Goal: Task Accomplishment & Management: Manage account settings

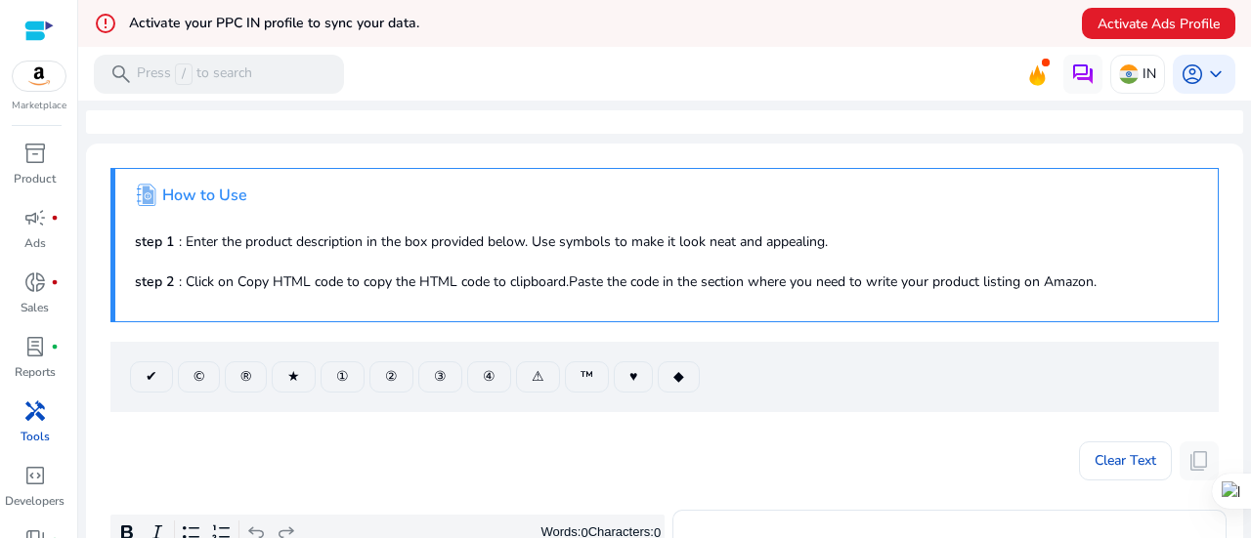
click at [668, 62] on mat-toolbar "search Press / to search IN account_circle keyboard_arrow_down" at bounding box center [664, 74] width 1172 height 54
click at [30, 230] on span "campaign" at bounding box center [34, 217] width 23 height 23
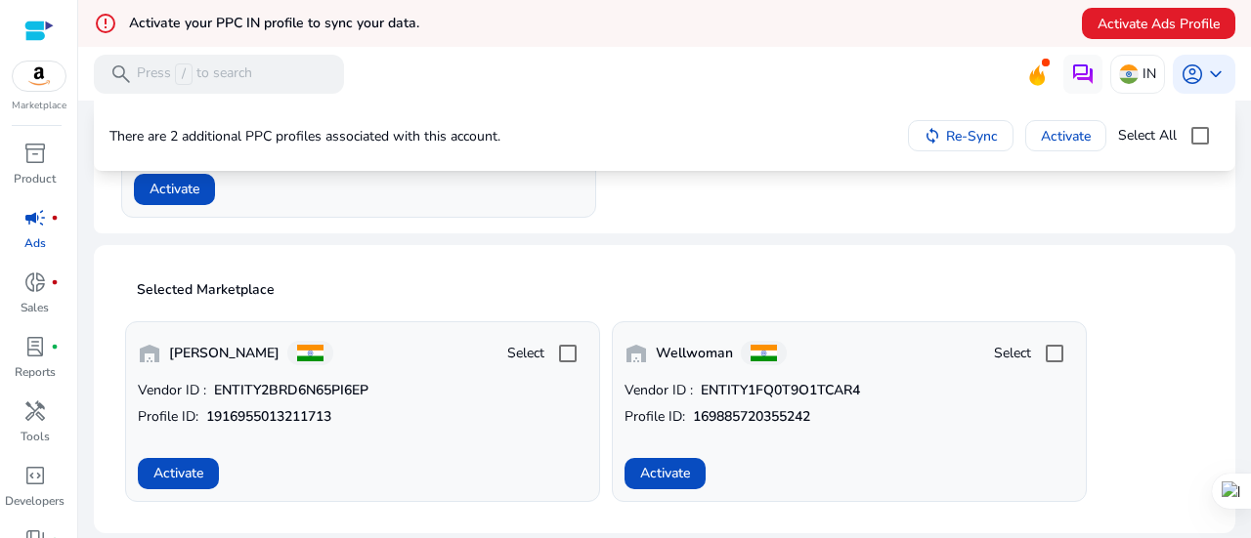
scroll to position [350, 0]
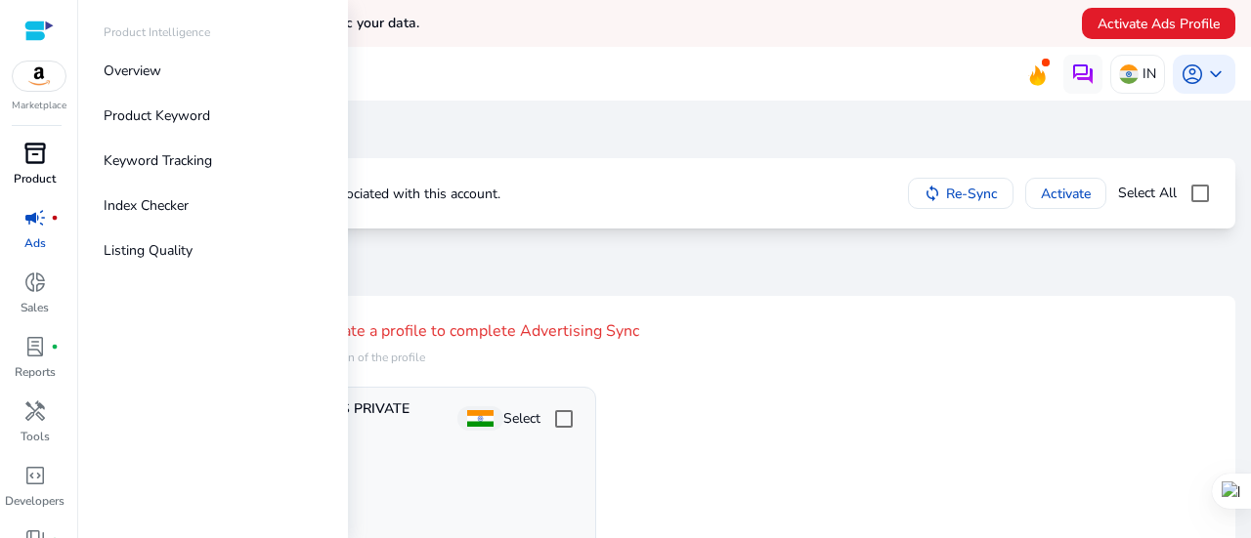
click at [39, 183] on p "Product" at bounding box center [35, 179] width 42 height 18
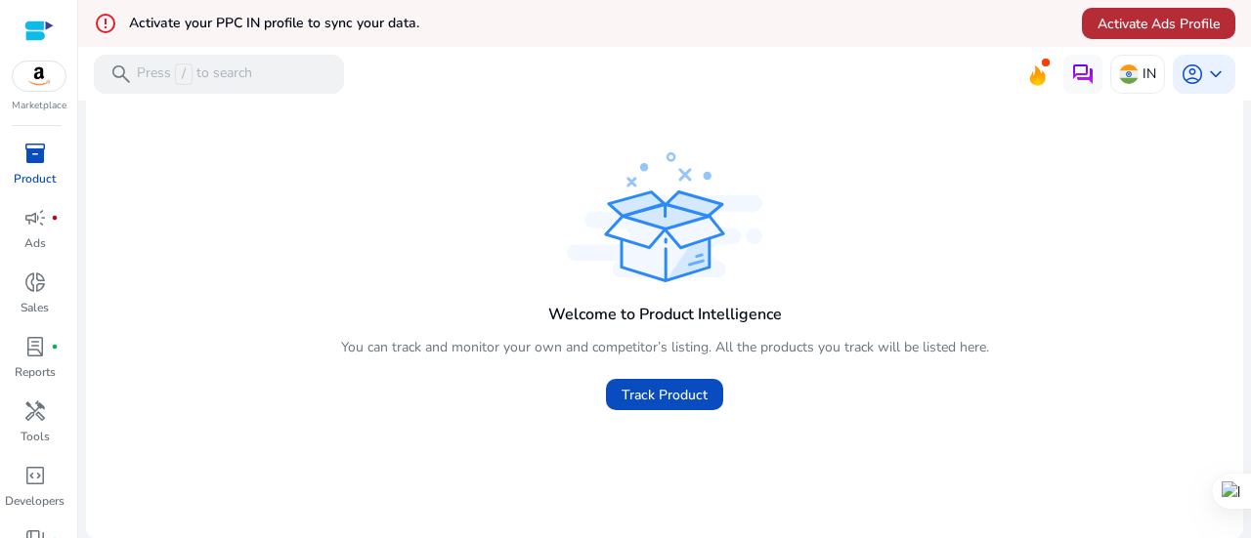
click at [1157, 16] on span "Activate Ads Profile" at bounding box center [1158, 24] width 122 height 21
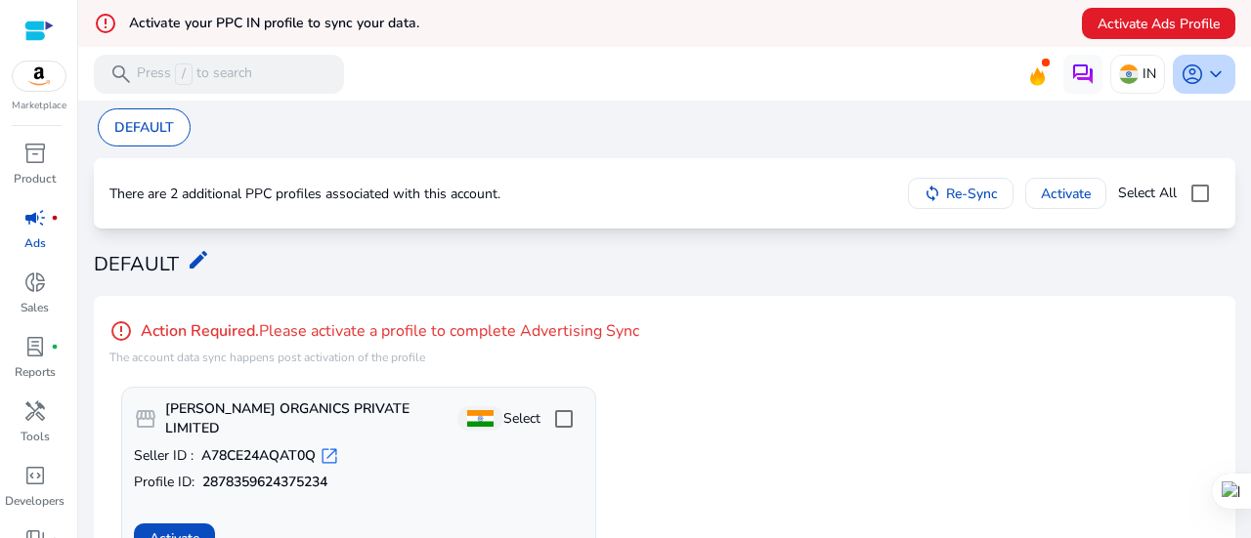
click at [1204, 76] on span "keyboard_arrow_down" at bounding box center [1215, 74] width 23 height 23
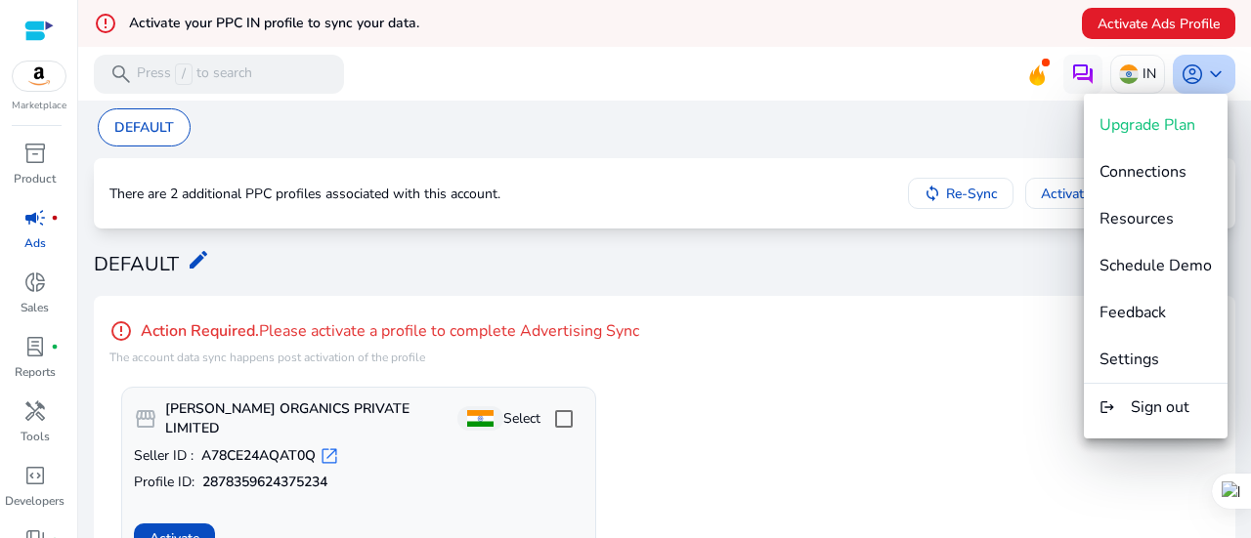
click at [1204, 76] on div at bounding box center [625, 269] width 1251 height 538
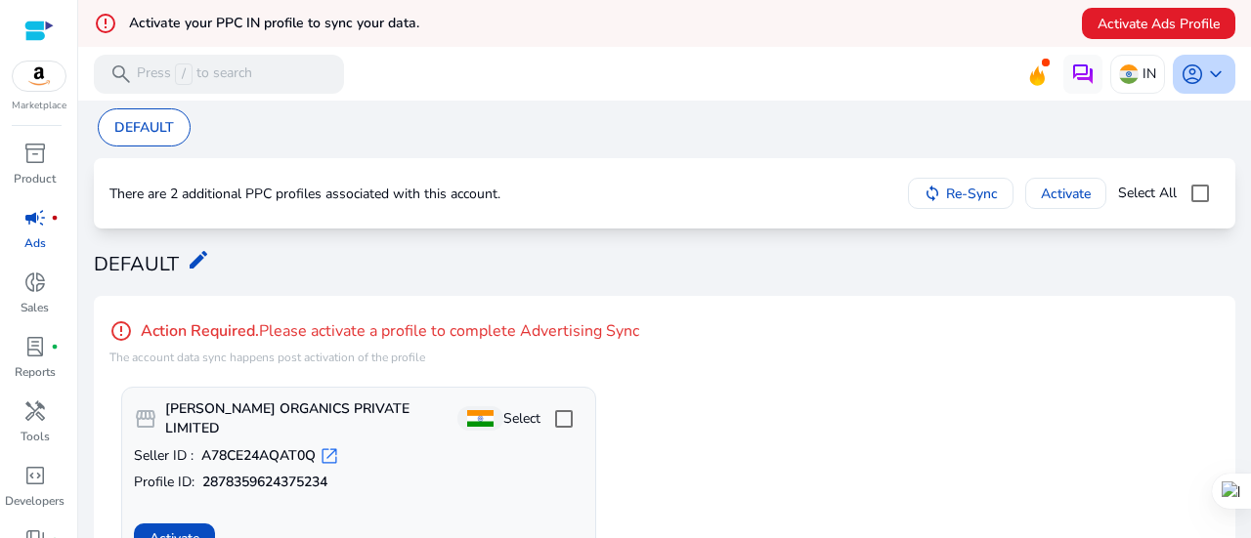
click at [1204, 70] on span "keyboard_arrow_down" at bounding box center [1215, 74] width 23 height 23
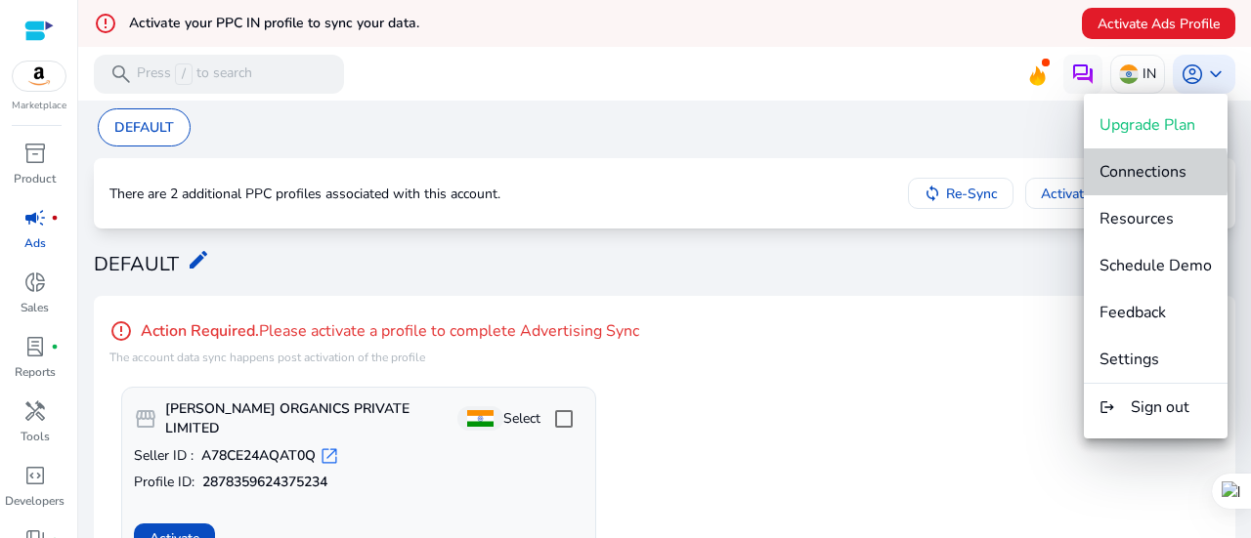
click at [1143, 173] on span "Connections" at bounding box center [1142, 171] width 87 height 21
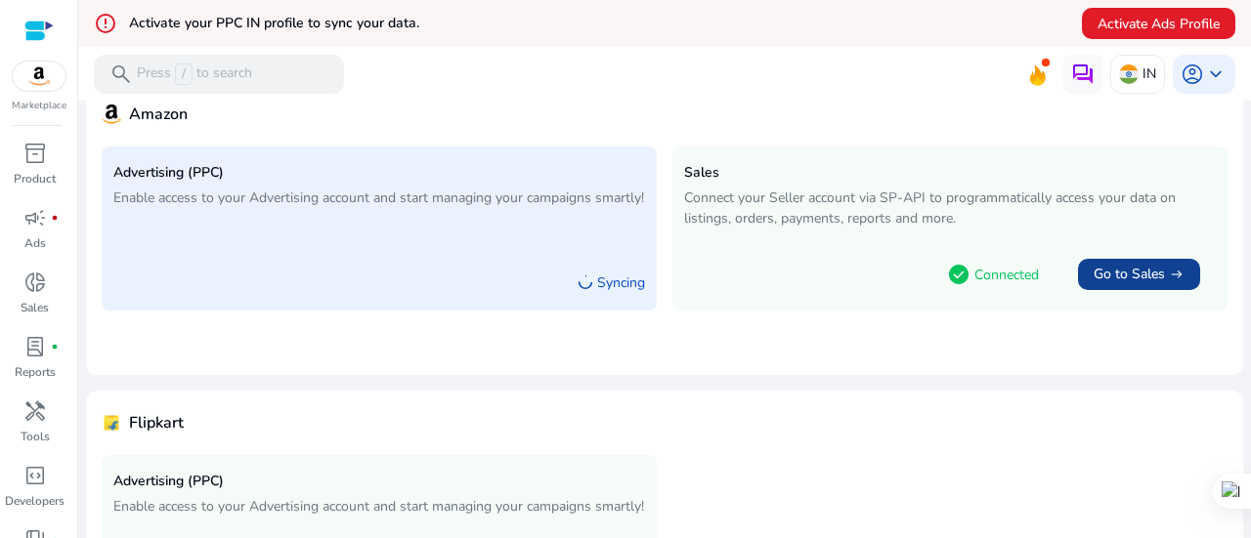
scroll to position [150, 0]
click at [1125, 271] on span "Go to Sales" at bounding box center [1128, 277] width 71 height 20
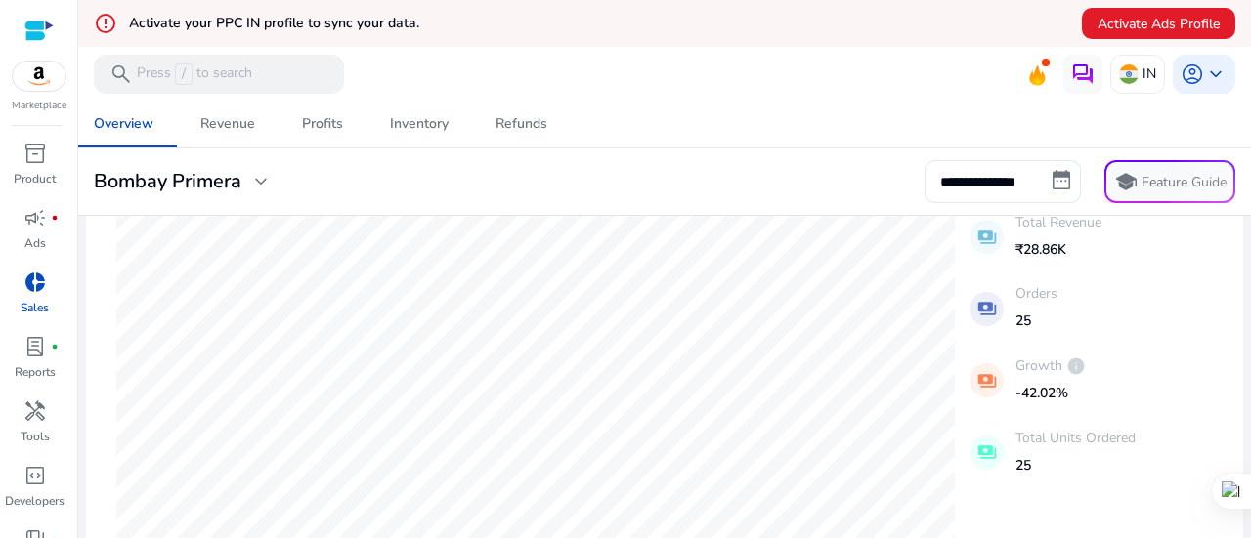
scroll to position [226, 0]
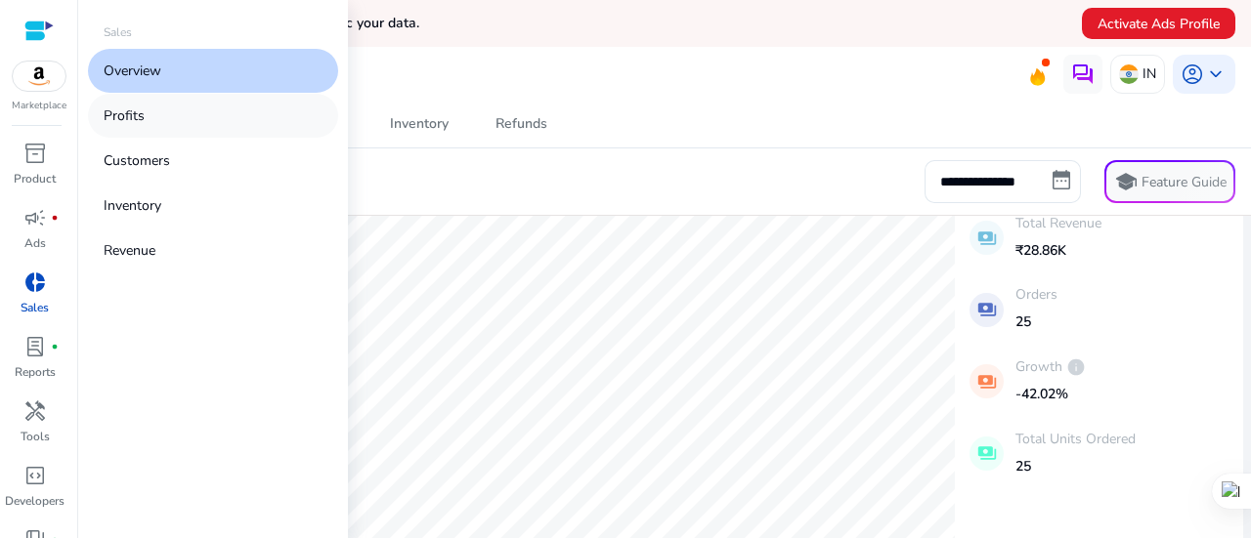
click at [137, 121] on p "Profits" at bounding box center [124, 116] width 41 height 21
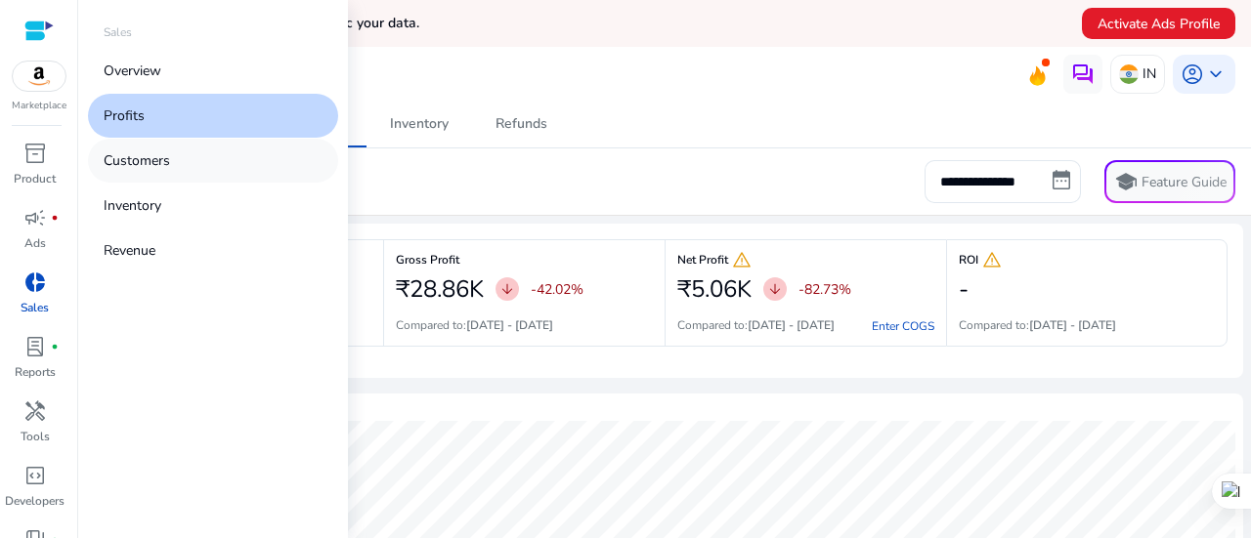
click at [160, 164] on p "Customers" at bounding box center [137, 160] width 66 height 21
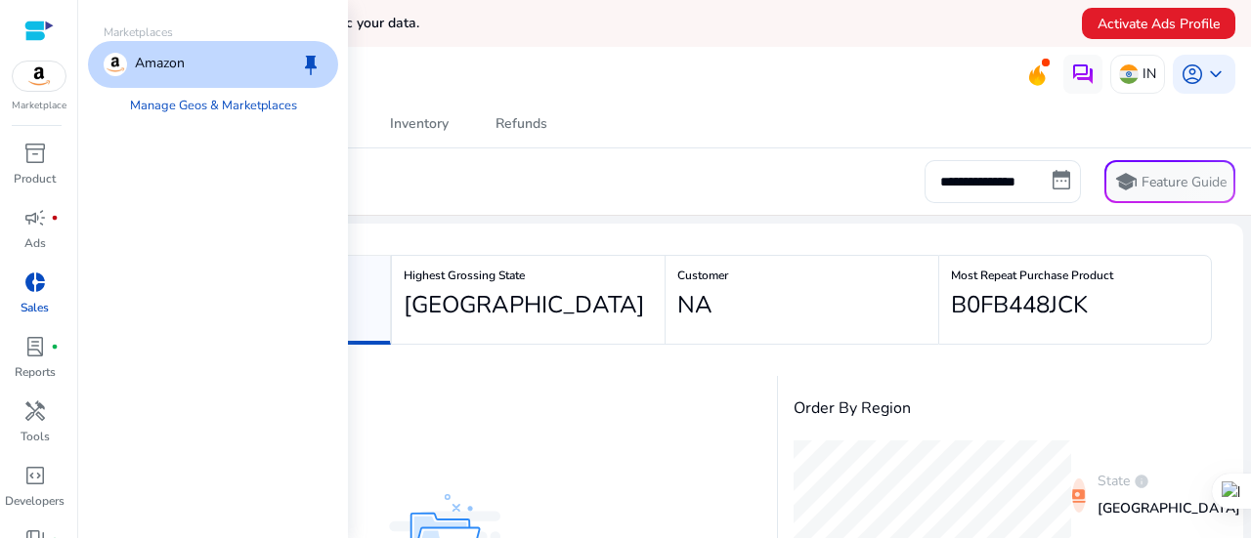
click at [50, 71] on img at bounding box center [39, 76] width 53 height 29
click at [175, 104] on link "Manage Geos & Marketplaces" at bounding box center [213, 105] width 198 height 35
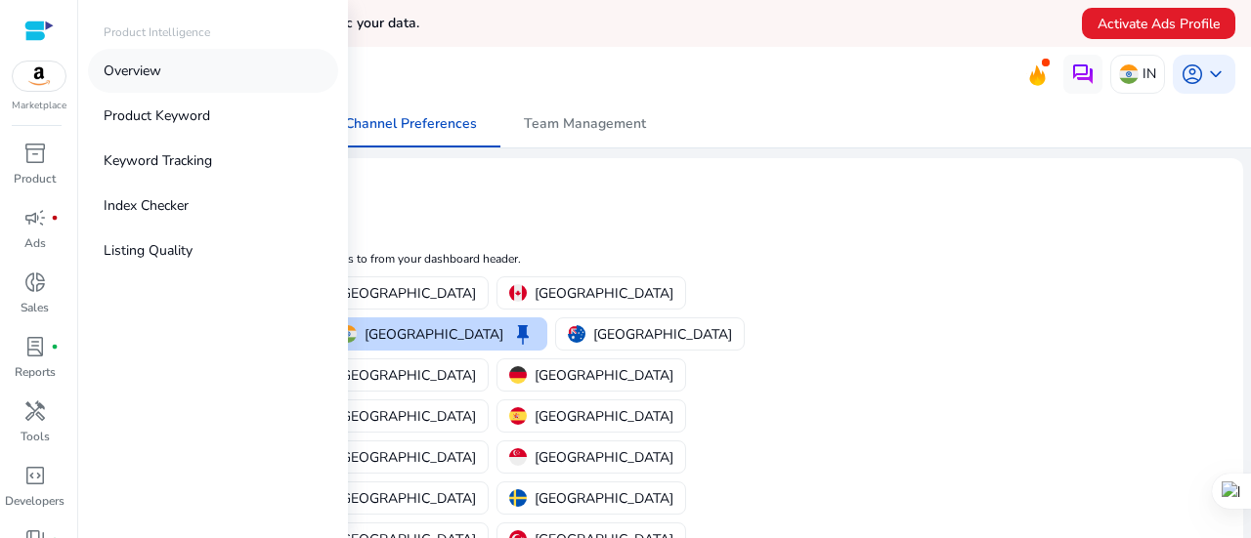
click at [131, 74] on p "Overview" at bounding box center [133, 71] width 58 height 21
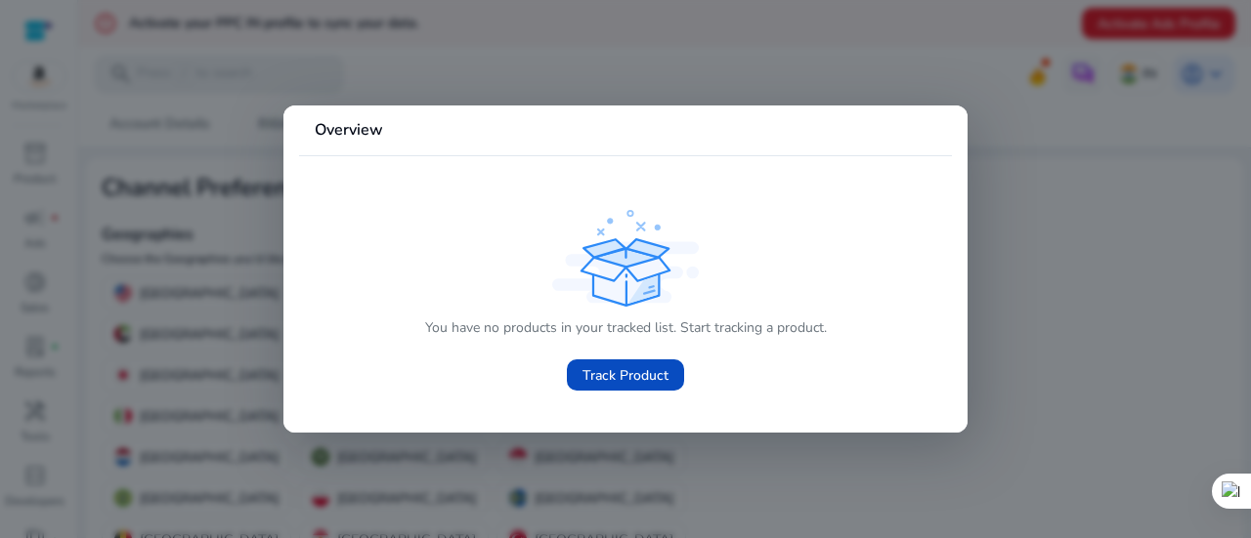
click at [1059, 191] on div at bounding box center [625, 269] width 1251 height 538
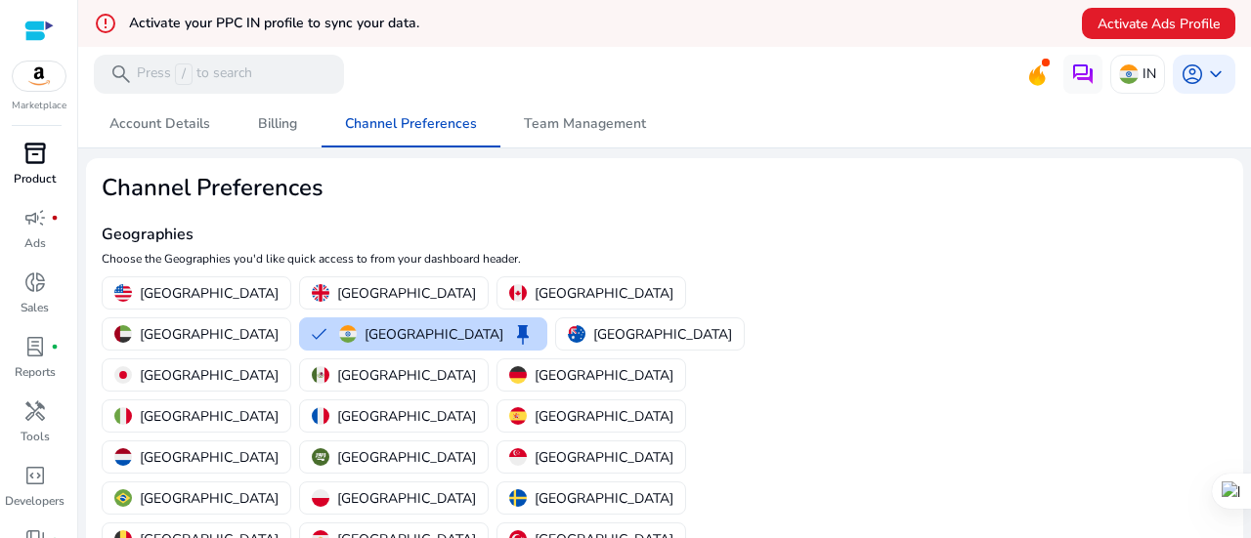
click at [26, 169] on link "inventory_2 Product" at bounding box center [34, 170] width 69 height 64
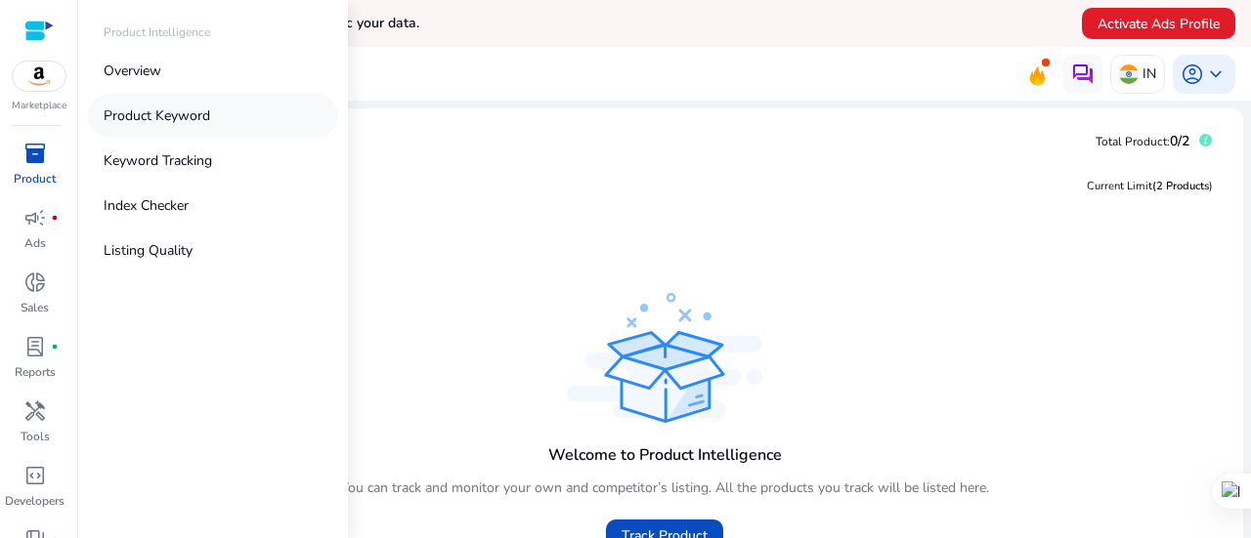
click at [163, 110] on p "Product Keyword" at bounding box center [157, 116] width 106 height 21
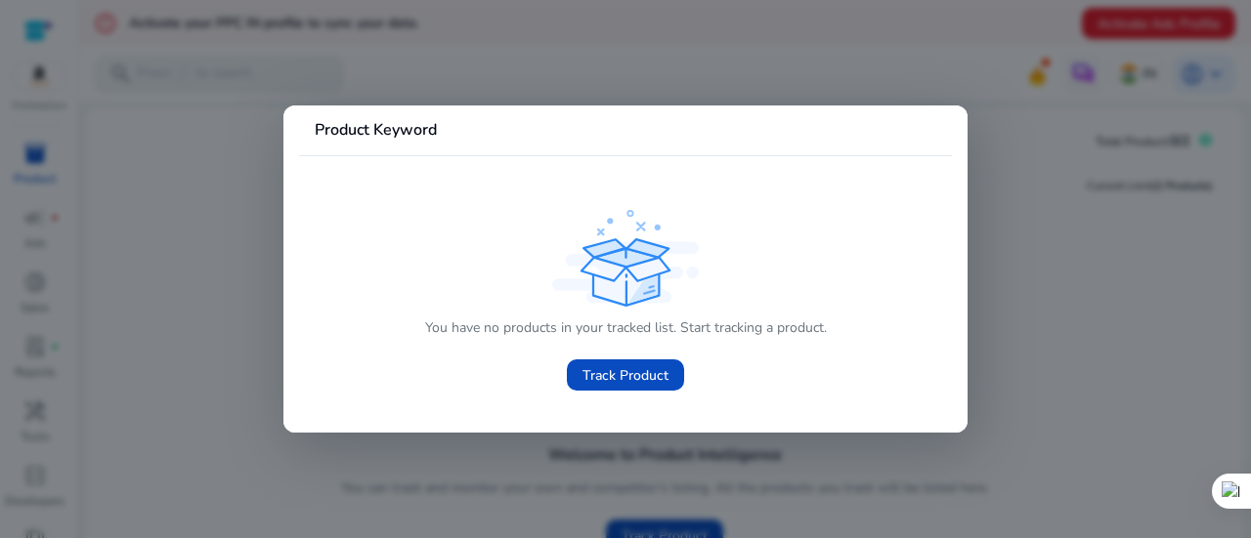
click at [1038, 316] on div at bounding box center [625, 269] width 1251 height 538
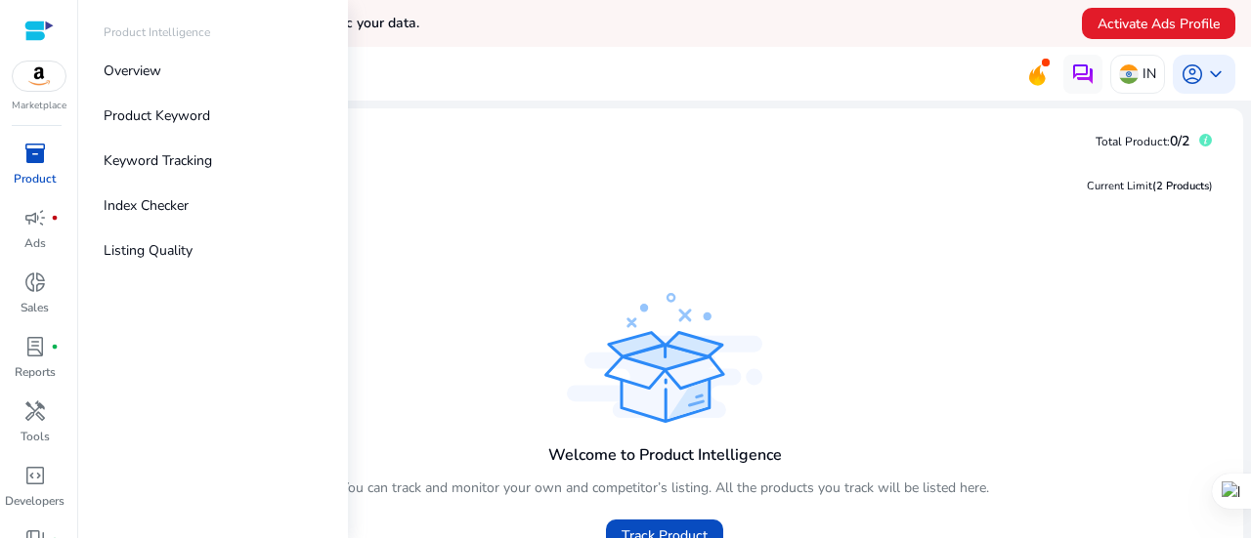
click at [23, 155] on span "inventory_2" at bounding box center [34, 153] width 23 height 23
click at [173, 248] on p "Listing Quality" at bounding box center [148, 250] width 89 height 21
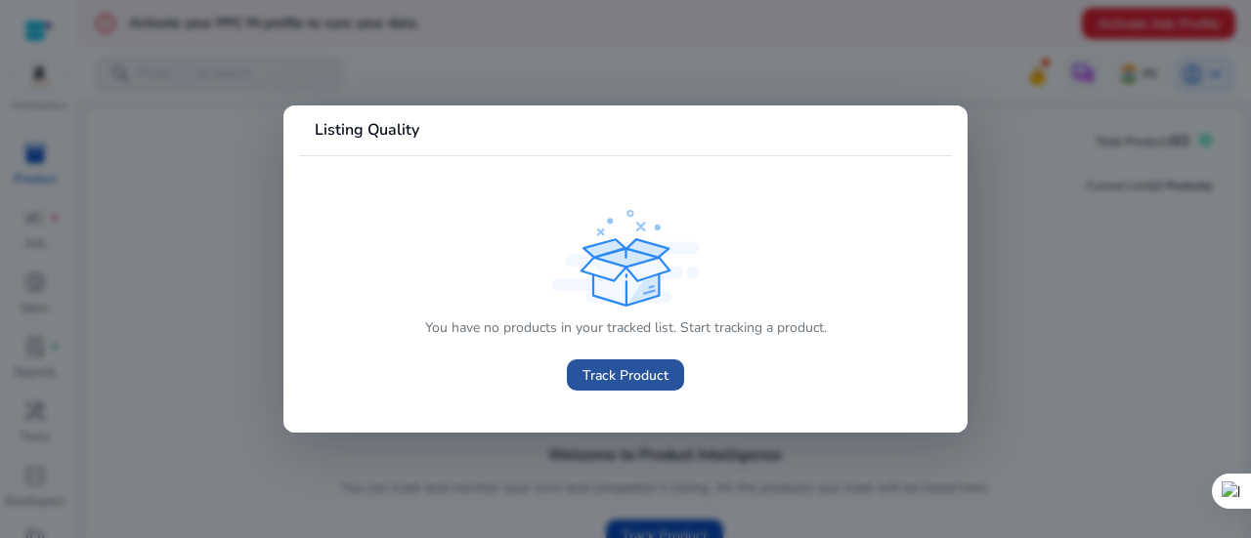
click at [660, 379] on span "Track Product" at bounding box center [625, 375] width 86 height 21
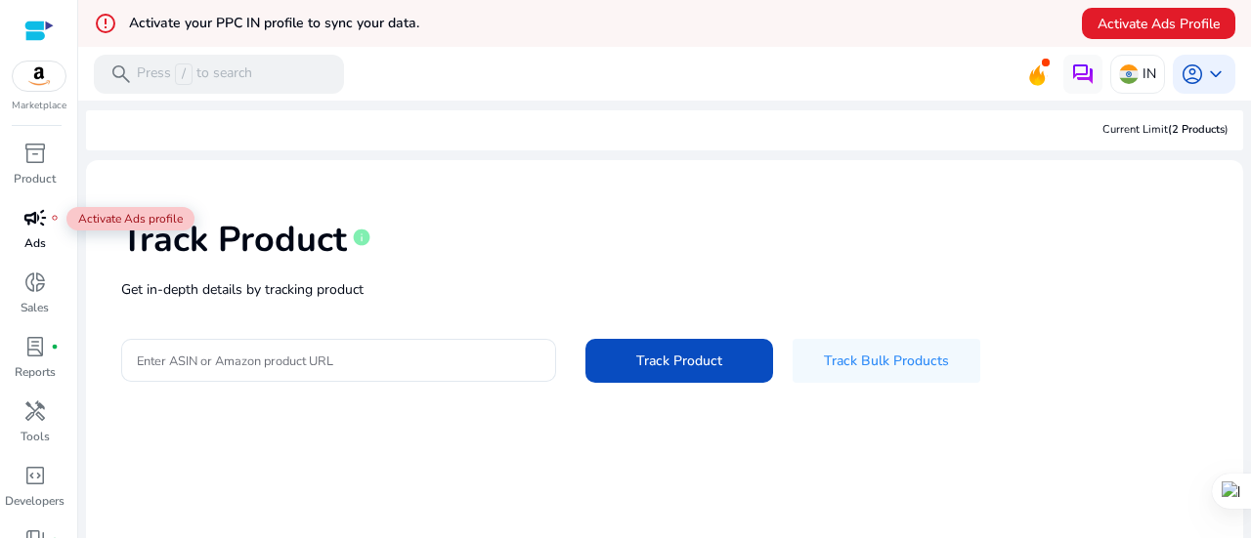
click at [35, 228] on span "campaign" at bounding box center [34, 217] width 23 height 23
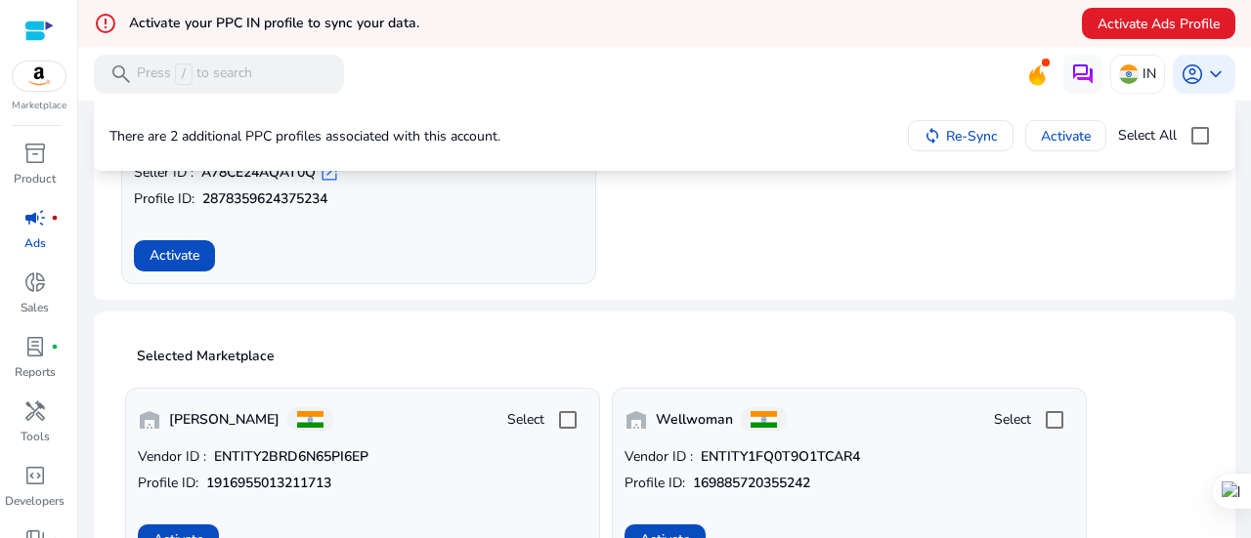
scroll to position [351, 0]
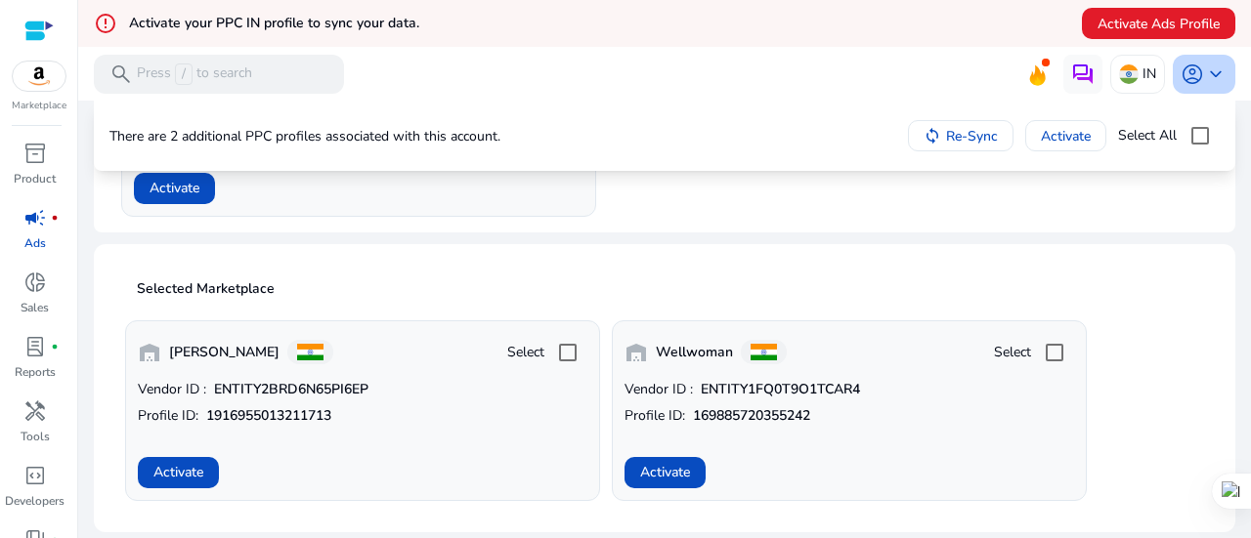
click at [1212, 78] on span "keyboard_arrow_down" at bounding box center [1215, 74] width 23 height 23
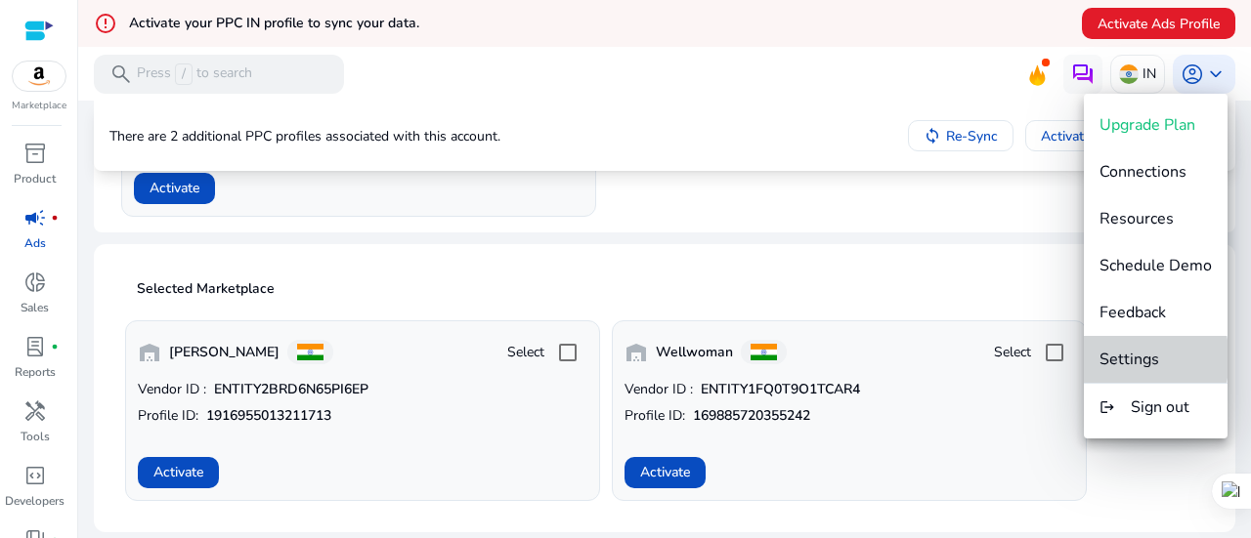
click at [1138, 359] on span "Settings" at bounding box center [1129, 359] width 60 height 21
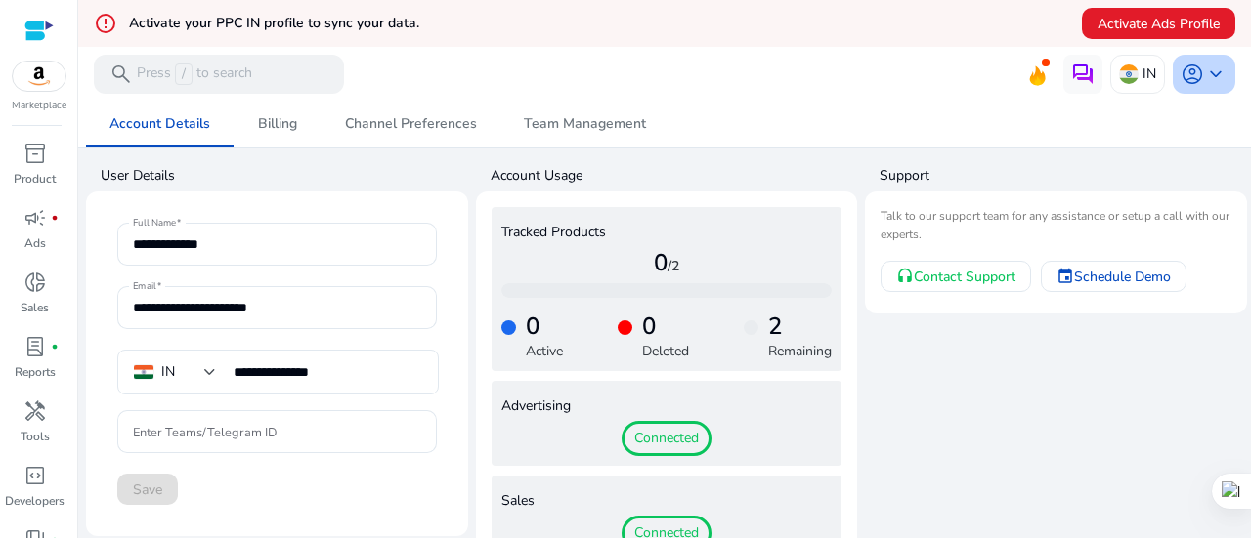
click at [1190, 84] on span "account_circle" at bounding box center [1191, 74] width 23 height 23
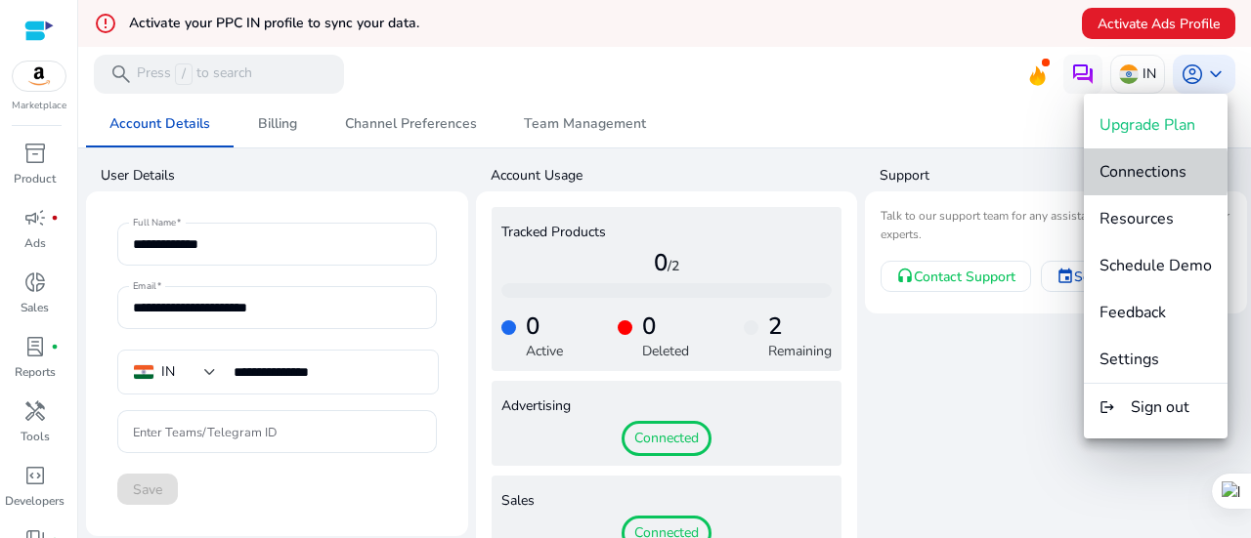
click at [1134, 171] on span "Connections" at bounding box center [1142, 171] width 87 height 21
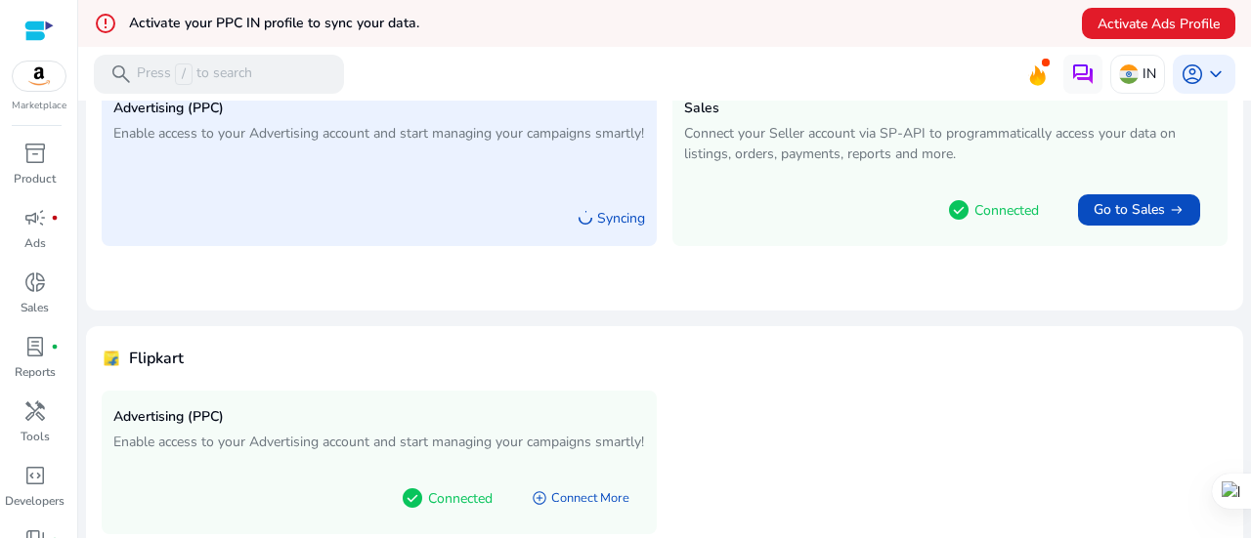
scroll to position [297, 0]
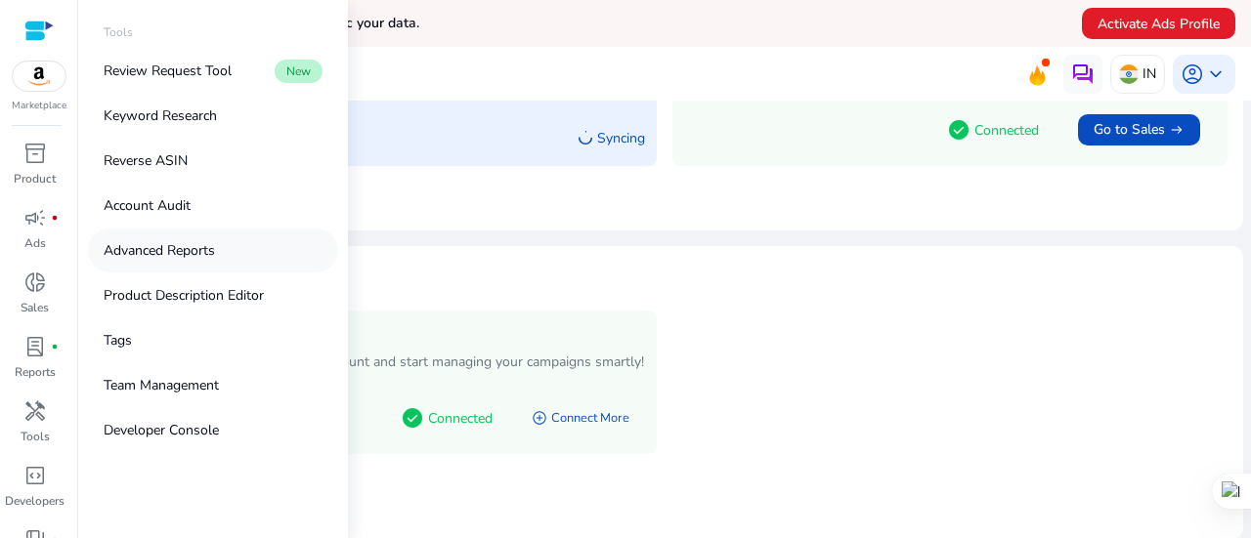
click at [170, 255] on p "Advanced Reports" at bounding box center [159, 250] width 111 height 21
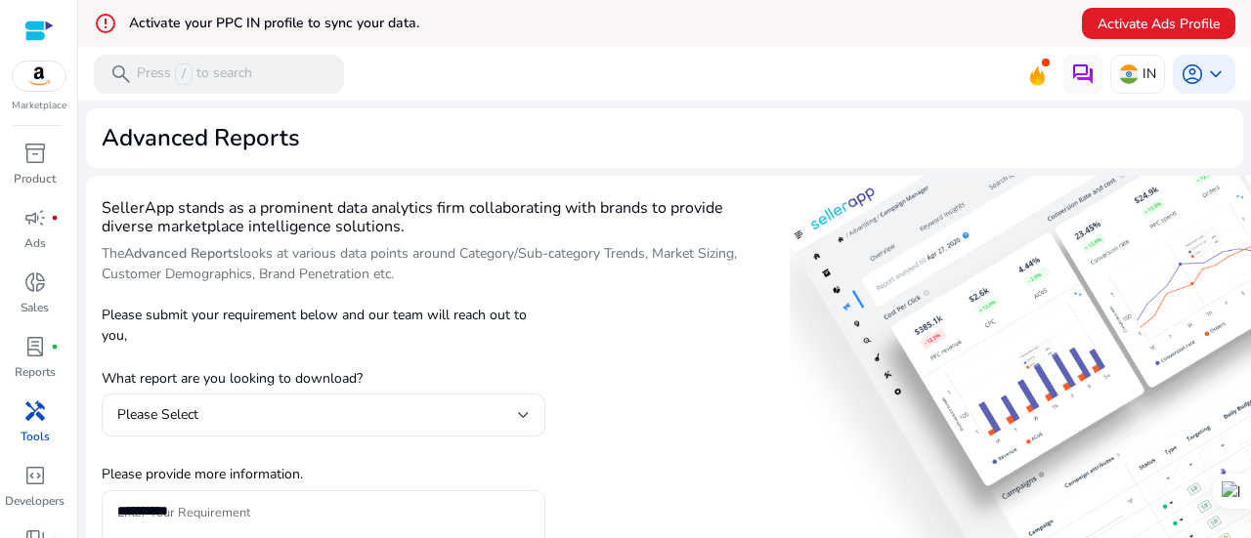
click at [446, 303] on div "Please submit your requirement below and our team will reach out to you, What r…" at bounding box center [324, 490] width 444 height 401
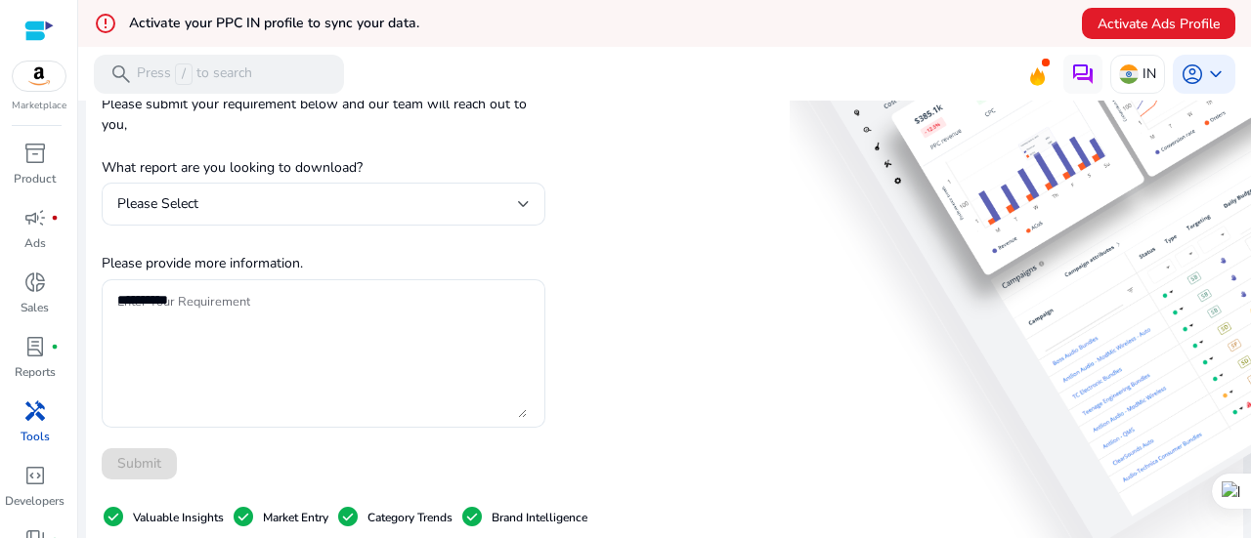
scroll to position [212, 0]
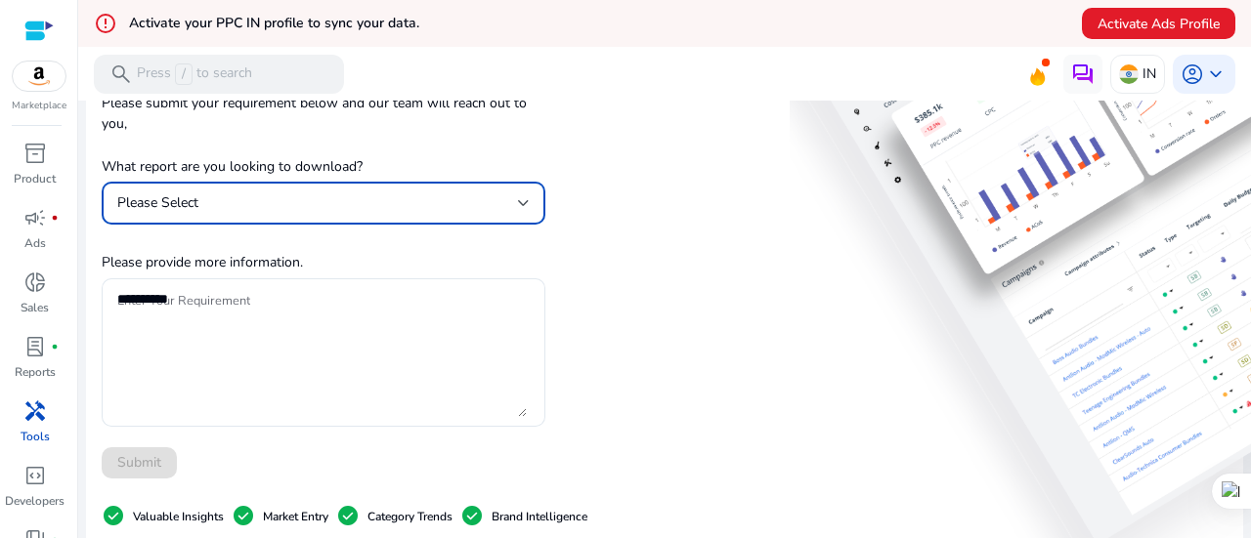
click at [352, 210] on div "Please Select" at bounding box center [317, 202] width 401 height 21
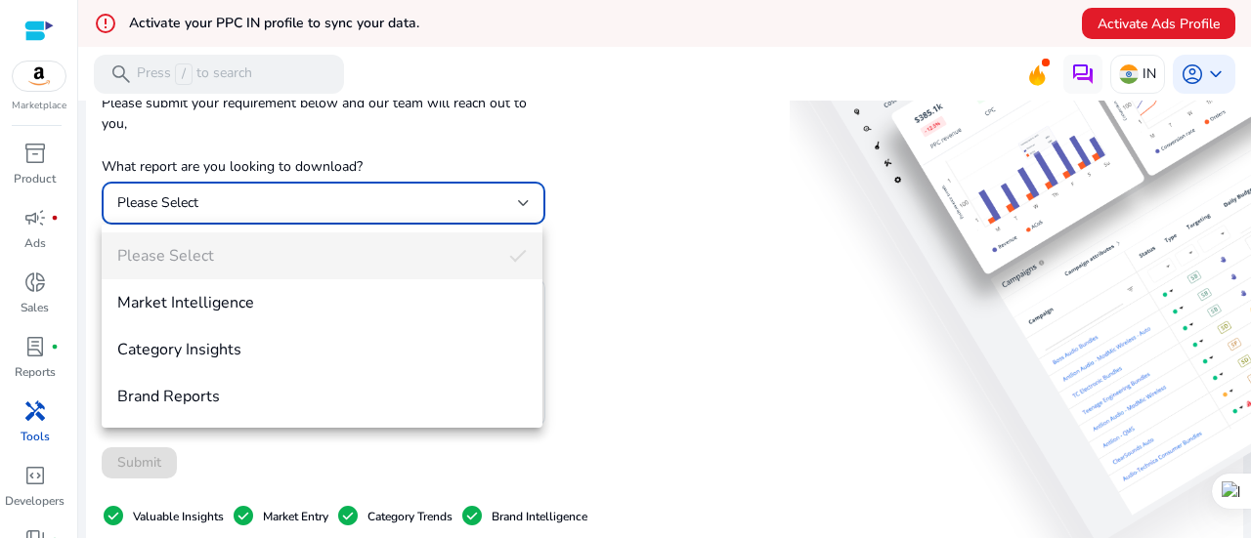
click at [595, 302] on div at bounding box center [625, 269] width 1251 height 538
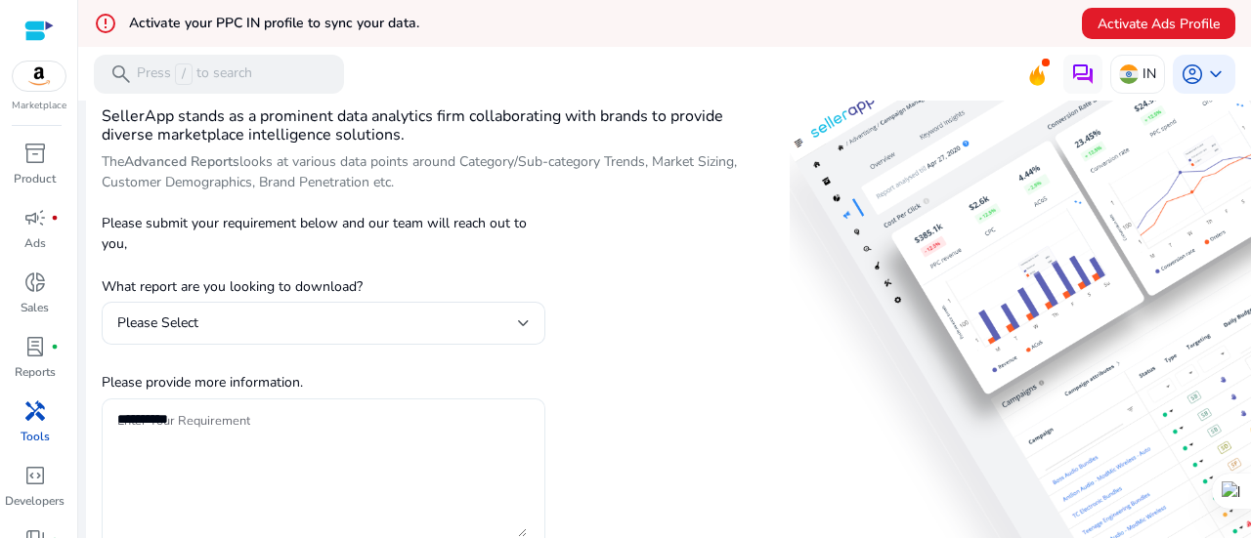
scroll to position [45, 0]
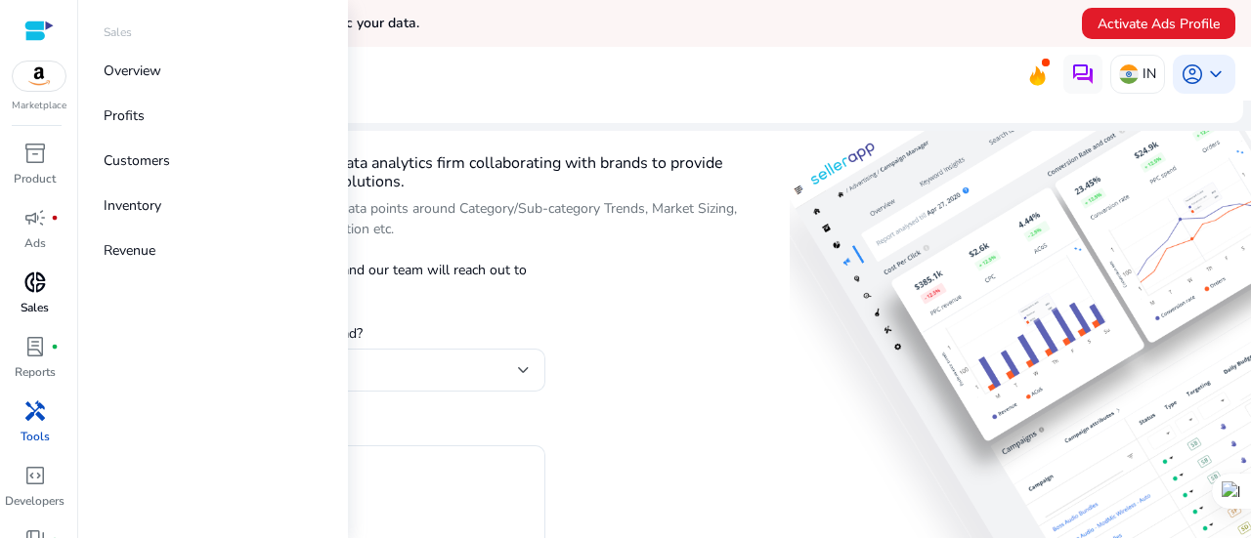
click at [33, 286] on span "donut_small" at bounding box center [34, 282] width 23 height 23
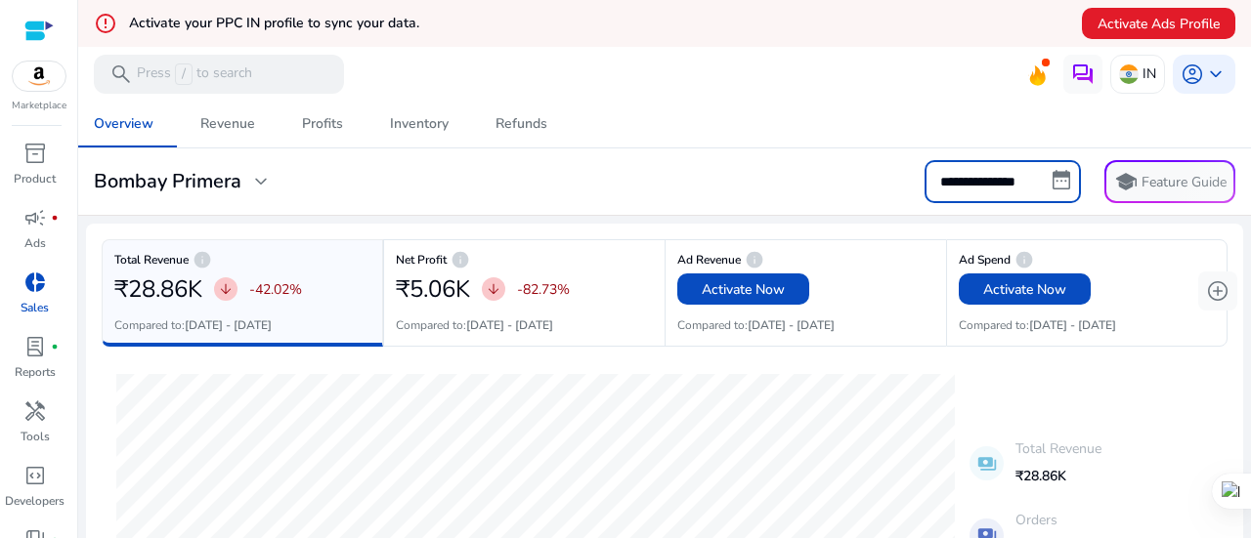
click at [969, 187] on input "**********" at bounding box center [1002, 181] width 156 height 43
select select "*"
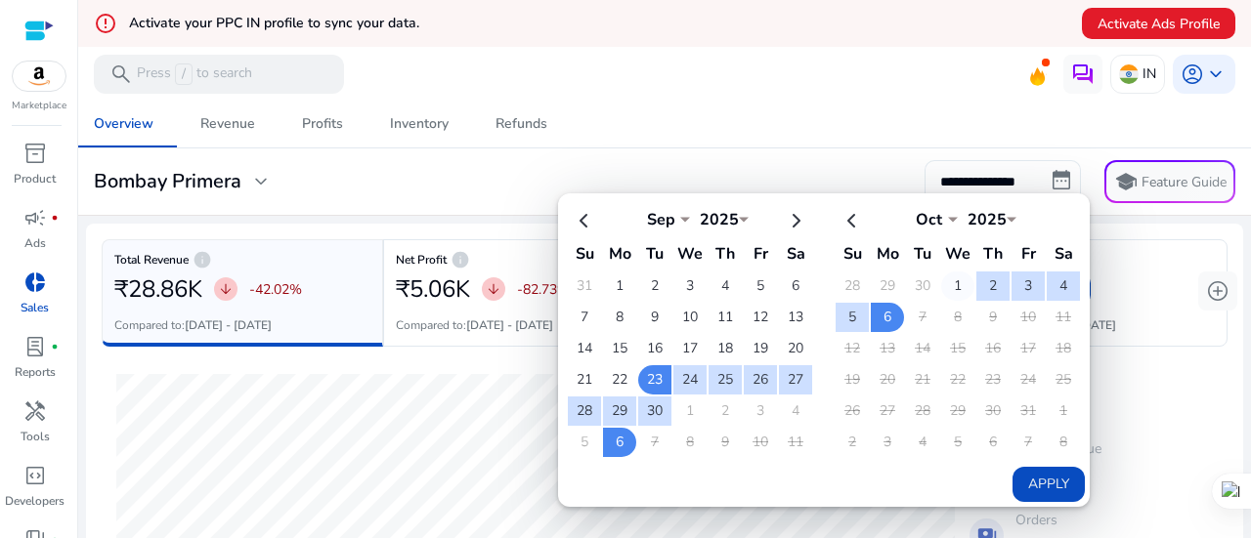
click at [941, 282] on td "1" at bounding box center [957, 286] width 33 height 29
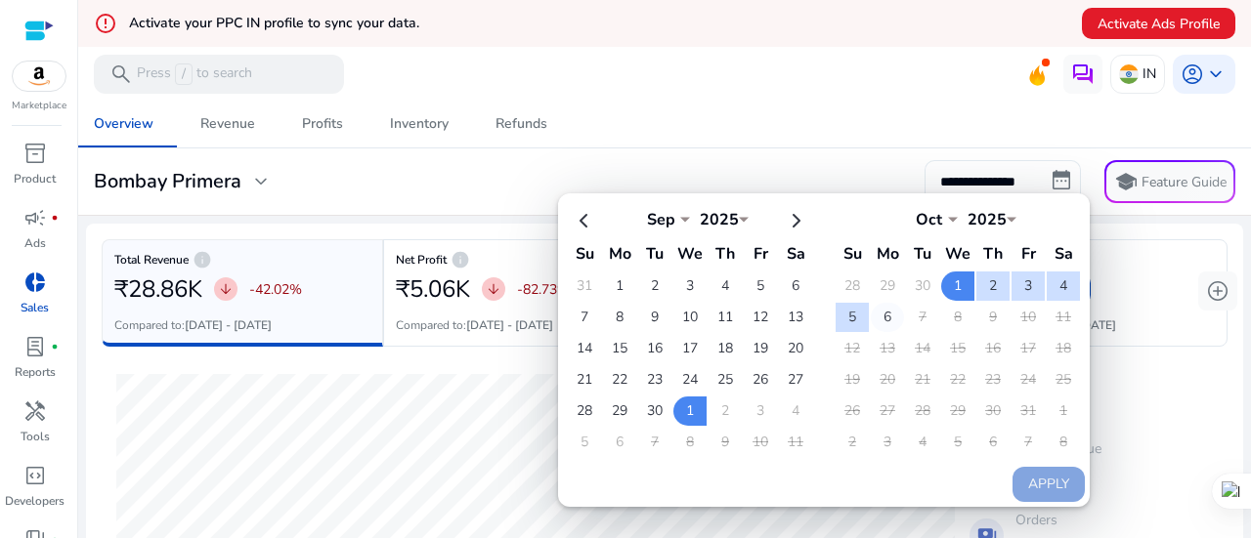
click at [873, 318] on td "6" at bounding box center [887, 317] width 33 height 29
click at [1011, 437] on td "7" at bounding box center [1027, 442] width 33 height 29
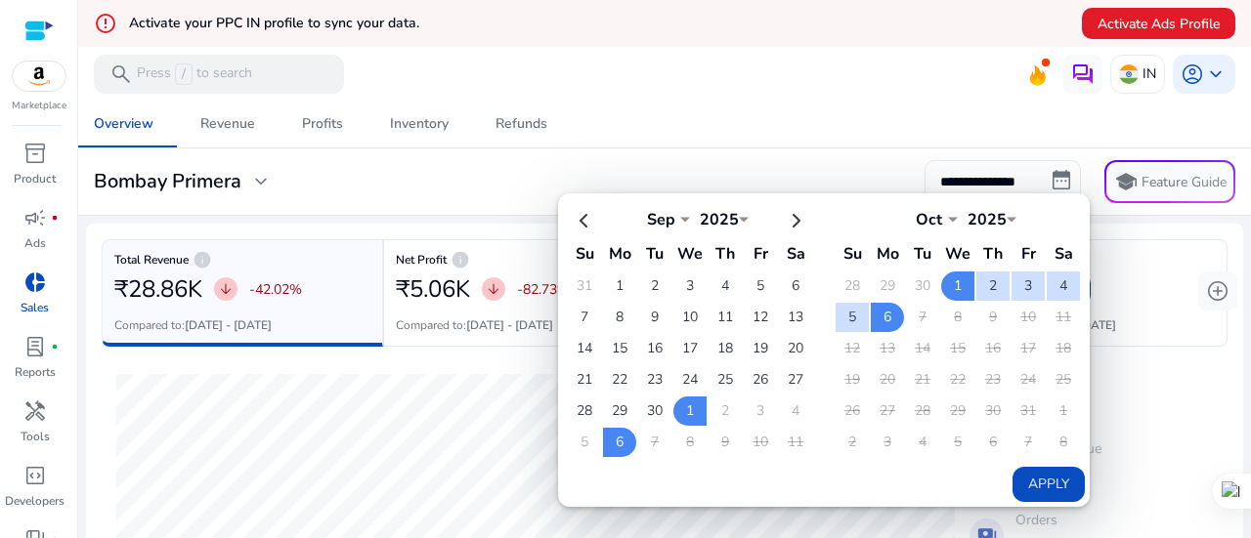
click at [1040, 489] on button "Apply" at bounding box center [1048, 484] width 72 height 35
type input "**********"
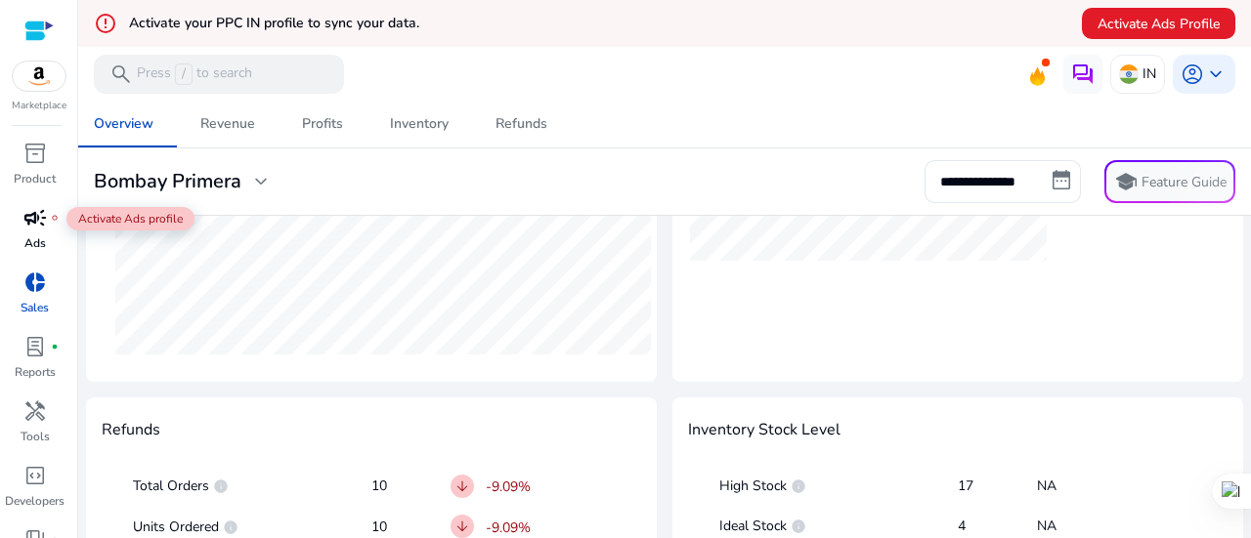
click at [46, 225] on span "campaign" at bounding box center [34, 217] width 23 height 23
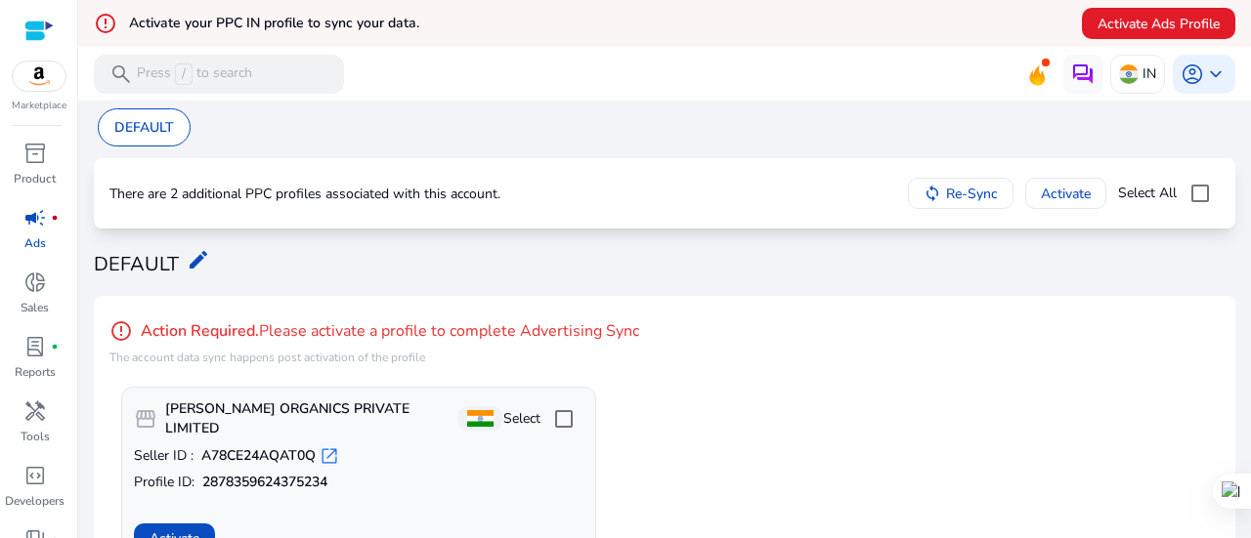
scroll to position [3, 0]
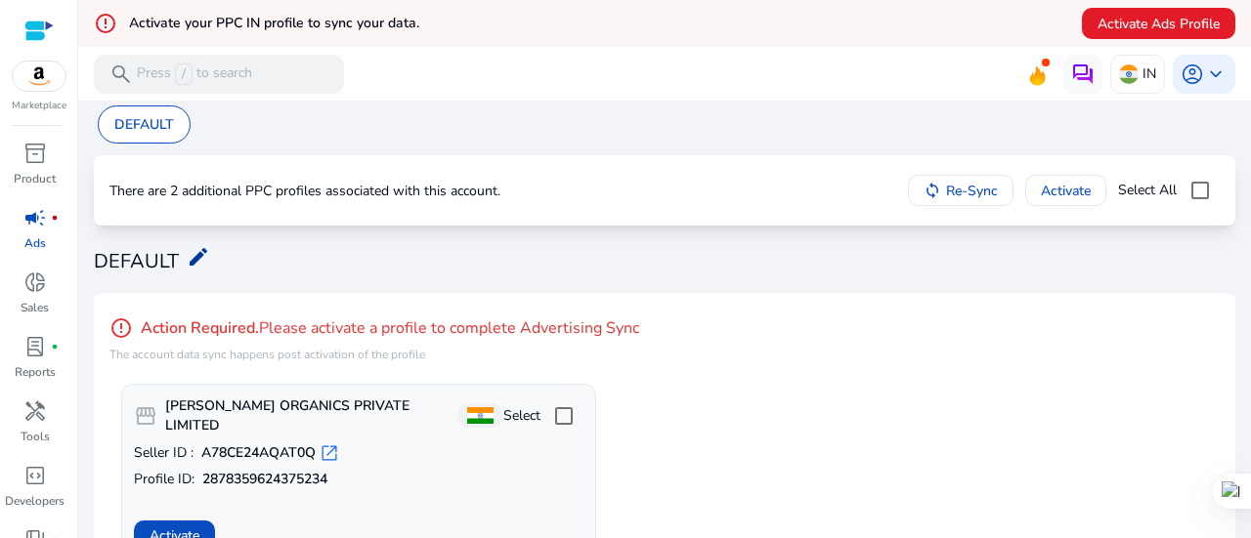
click at [204, 260] on mat-icon "edit" at bounding box center [198, 256] width 23 height 23
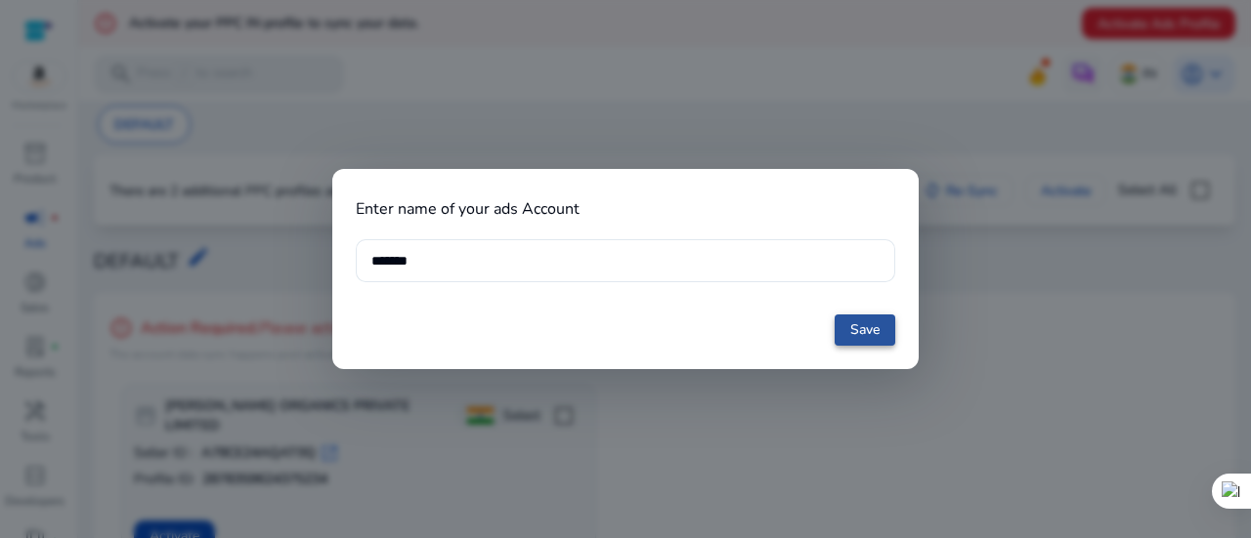
click at [866, 343] on span at bounding box center [864, 330] width 61 height 47
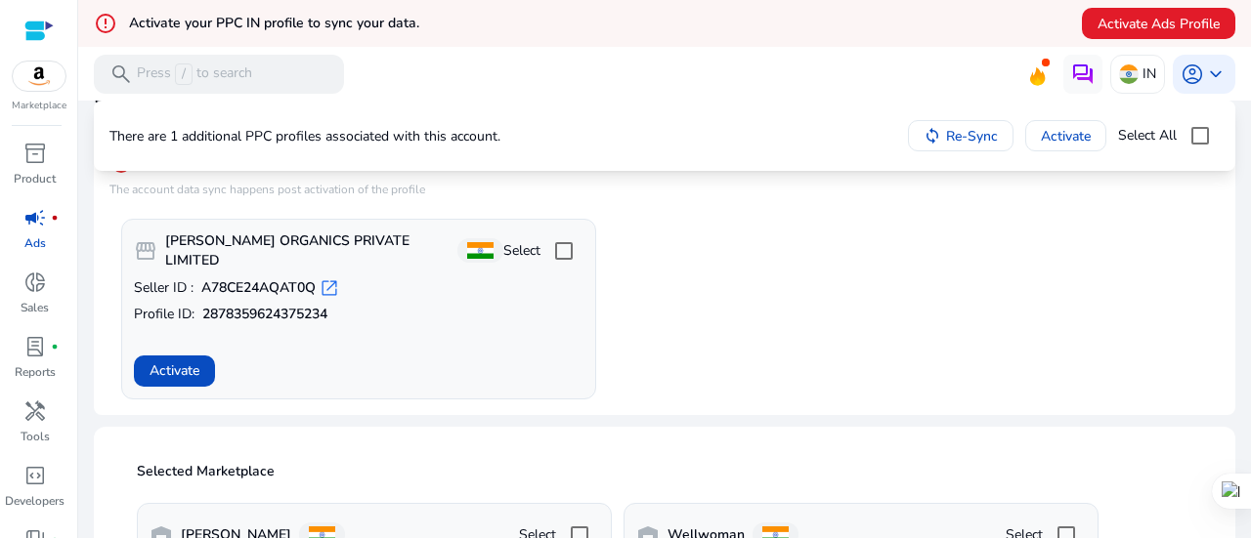
scroll to position [351, 0]
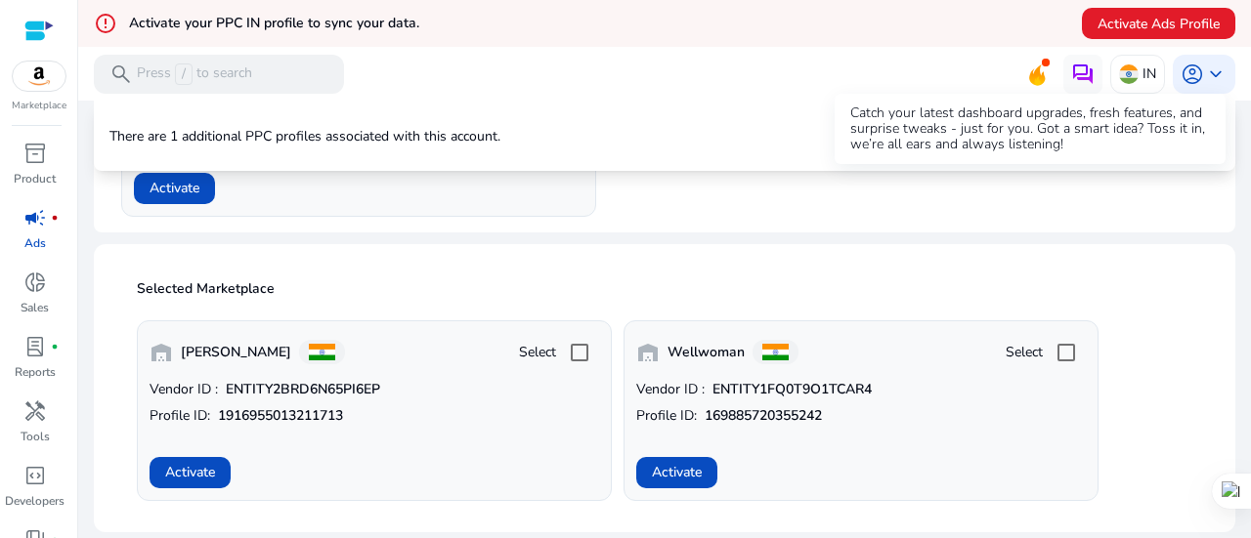
click at [1029, 69] on icon at bounding box center [1037, 74] width 16 height 21
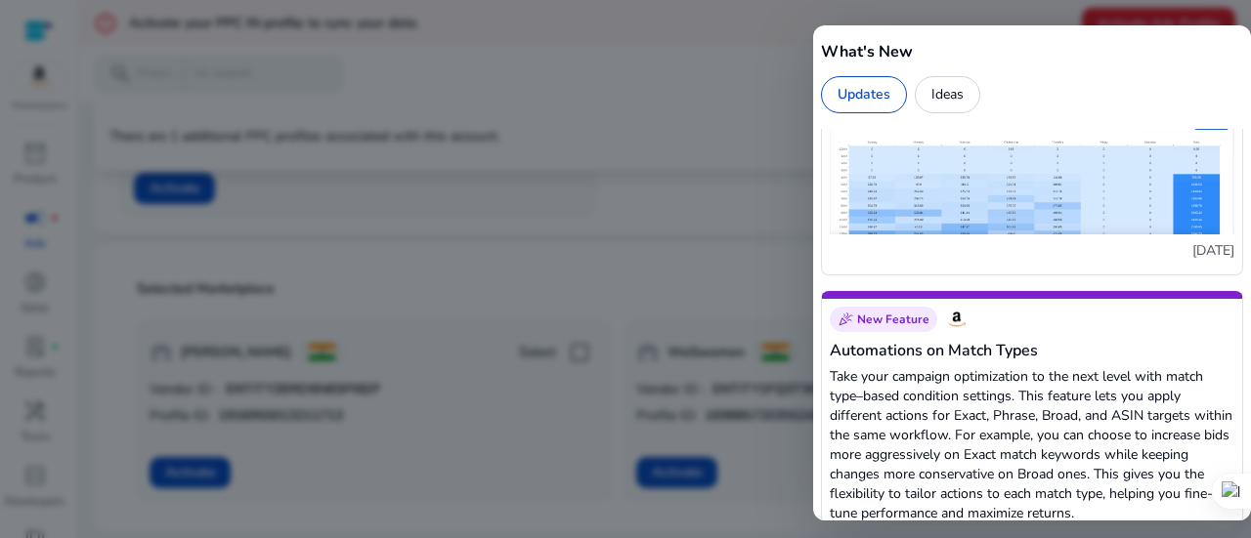
scroll to position [1556, 0]
click at [639, 241] on div at bounding box center [625, 269] width 1251 height 538
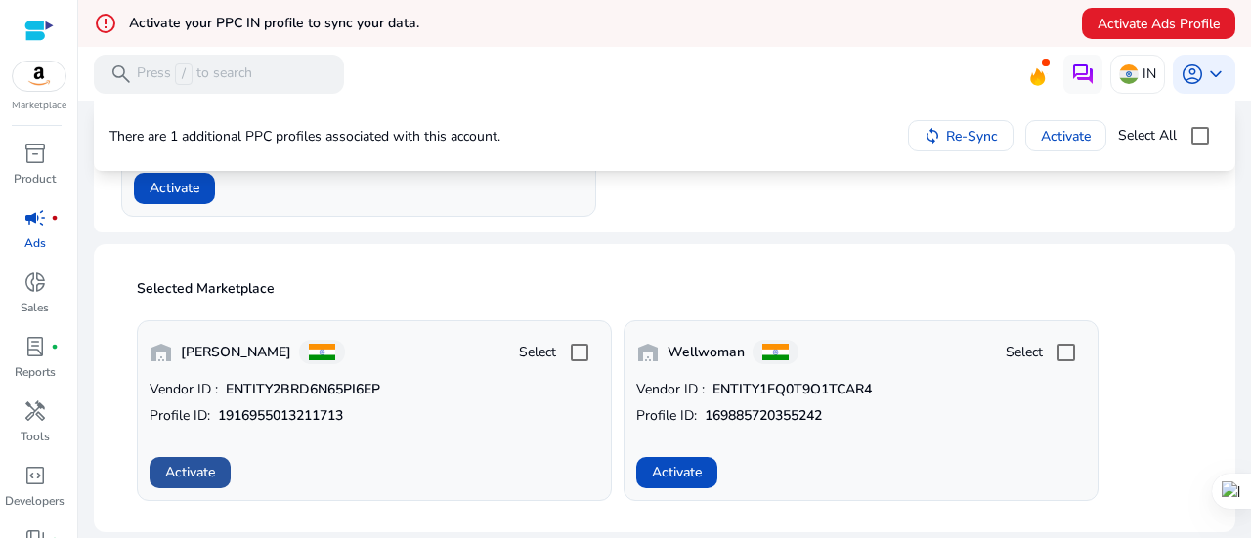
click at [214, 476] on span "Activate" at bounding box center [190, 472] width 50 height 21
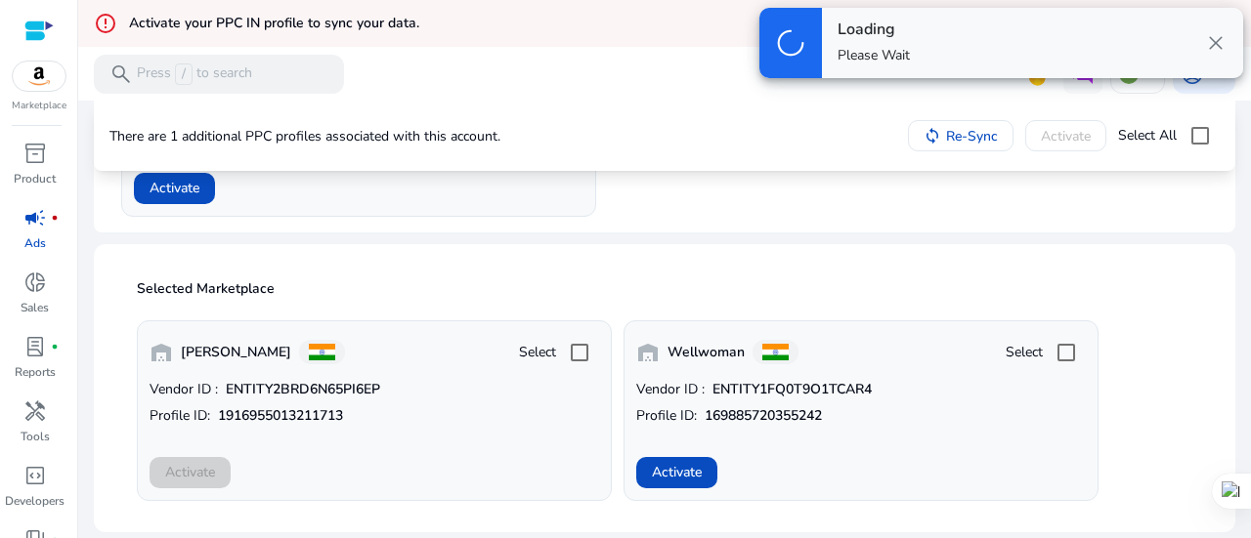
scroll to position [304, 0]
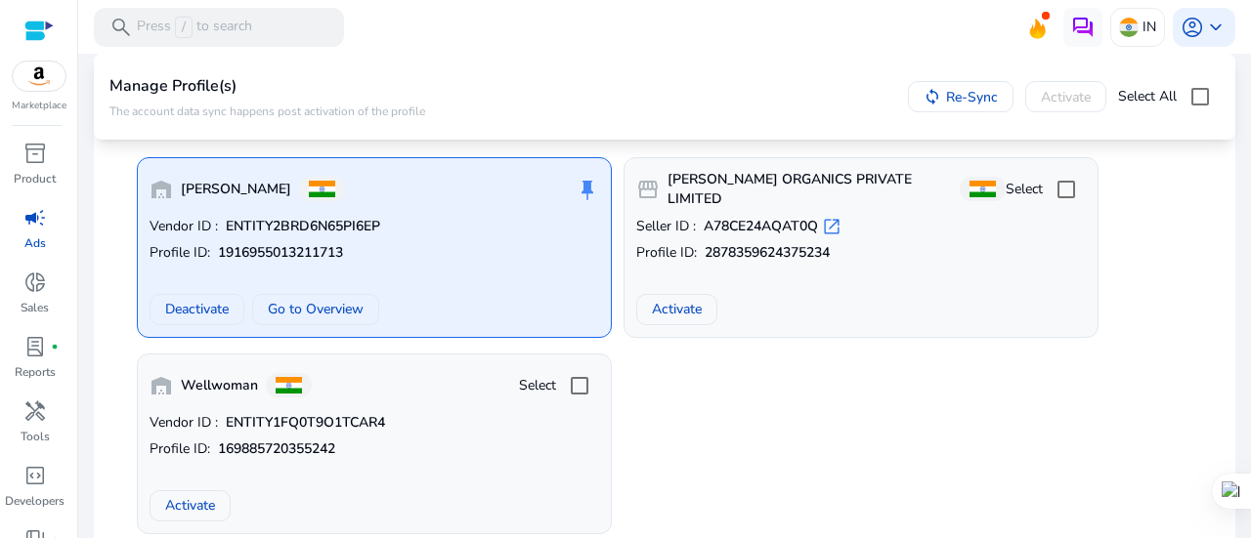
scroll to position [217, 0]
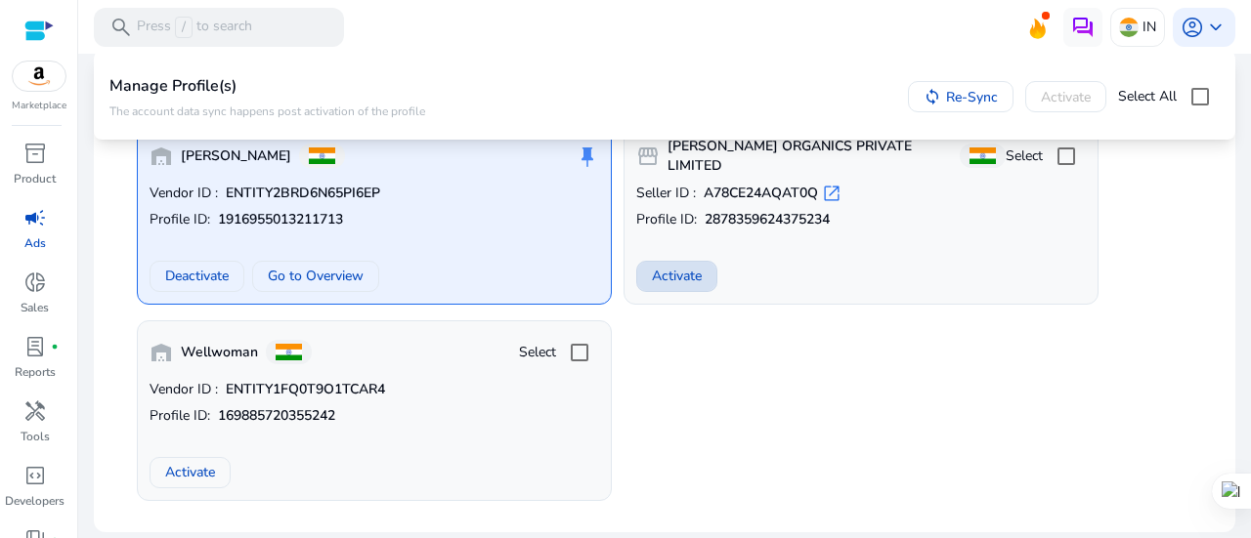
click at [673, 285] on span "Activate" at bounding box center [677, 276] width 50 height 21
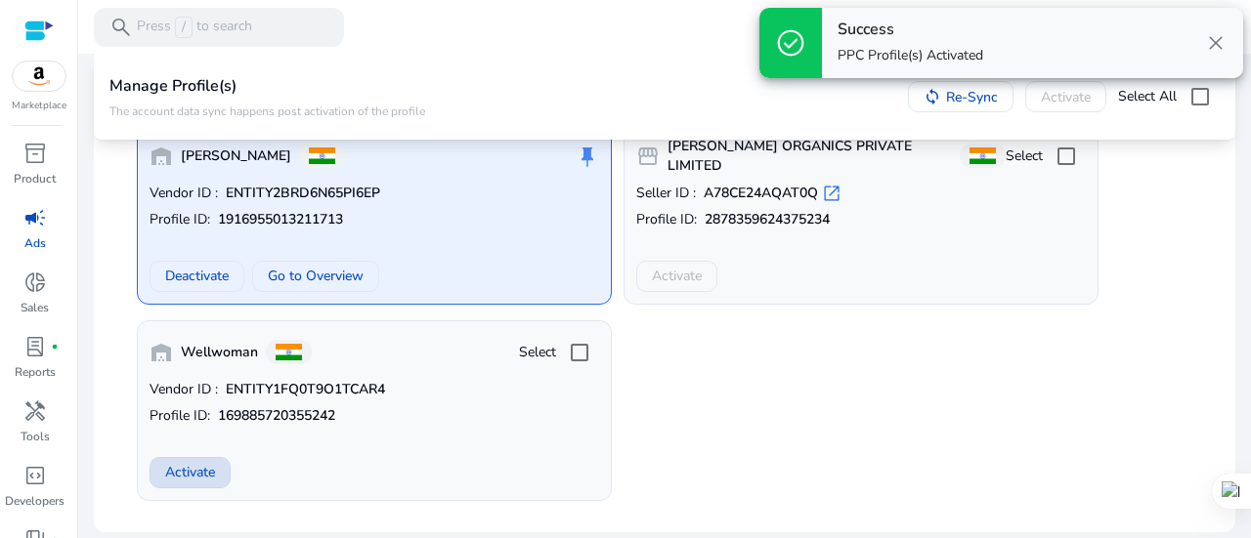
click at [188, 462] on span "Activate" at bounding box center [190, 472] width 50 height 21
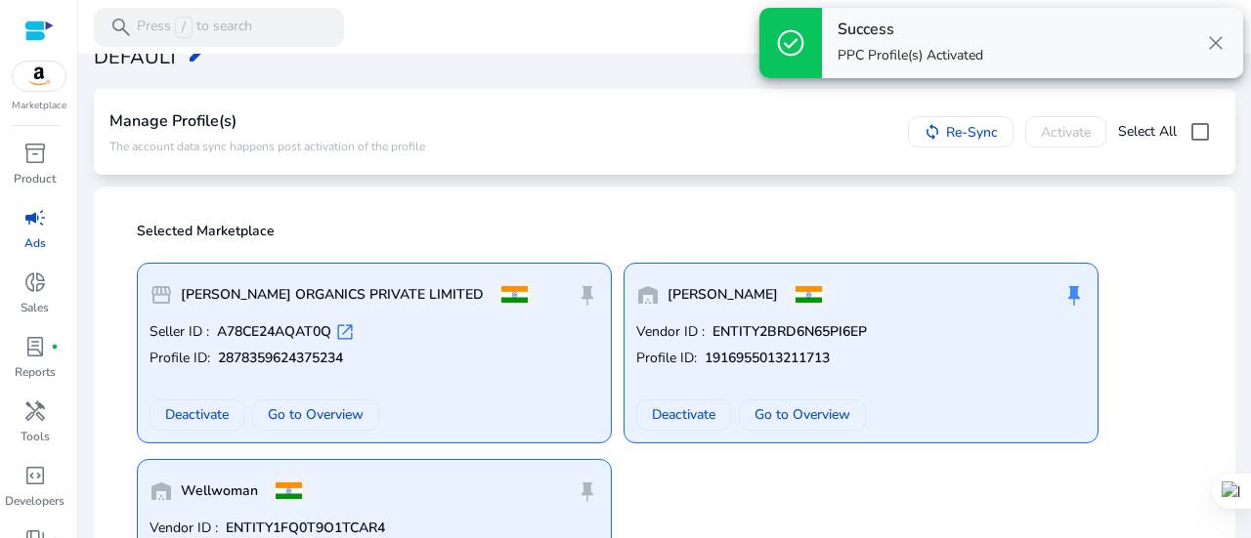
scroll to position [0, 0]
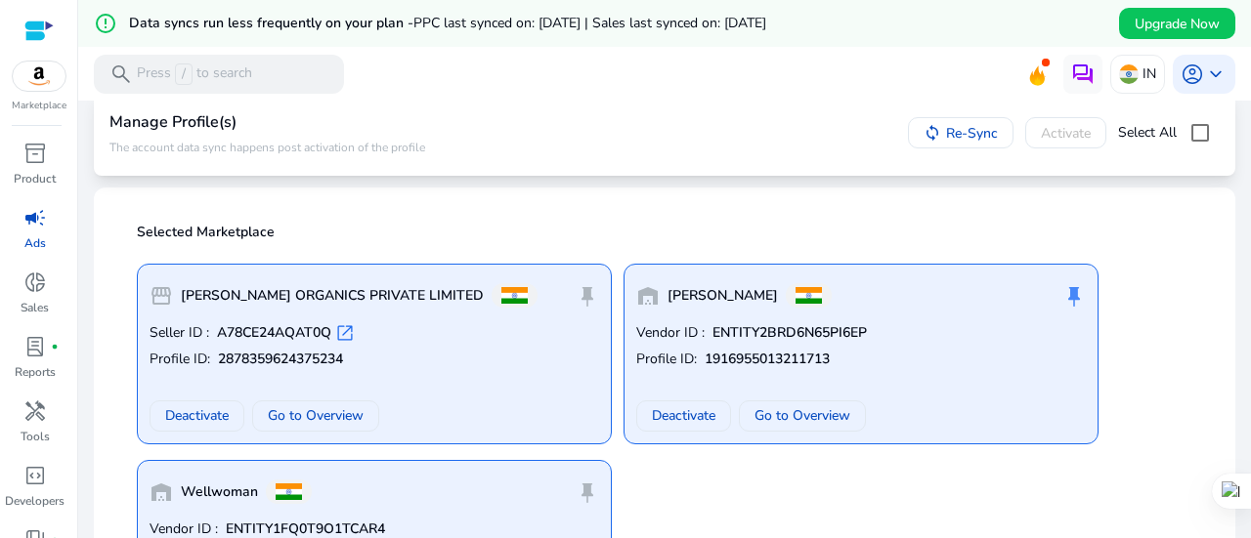
scroll to position [264, 0]
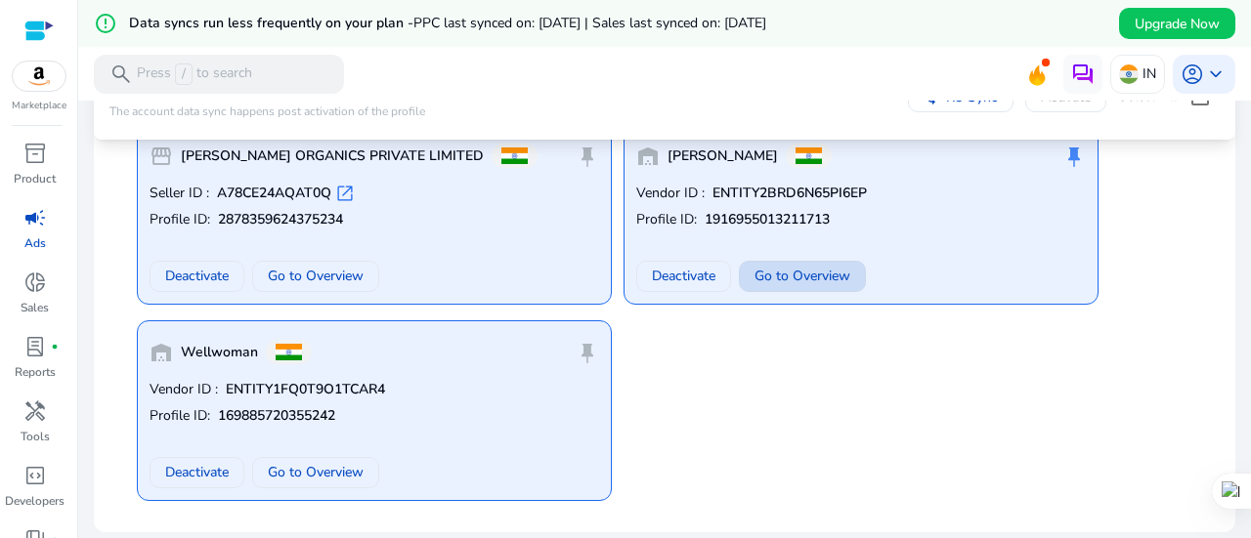
click at [786, 283] on span "Go to Overview" at bounding box center [802, 276] width 96 height 21
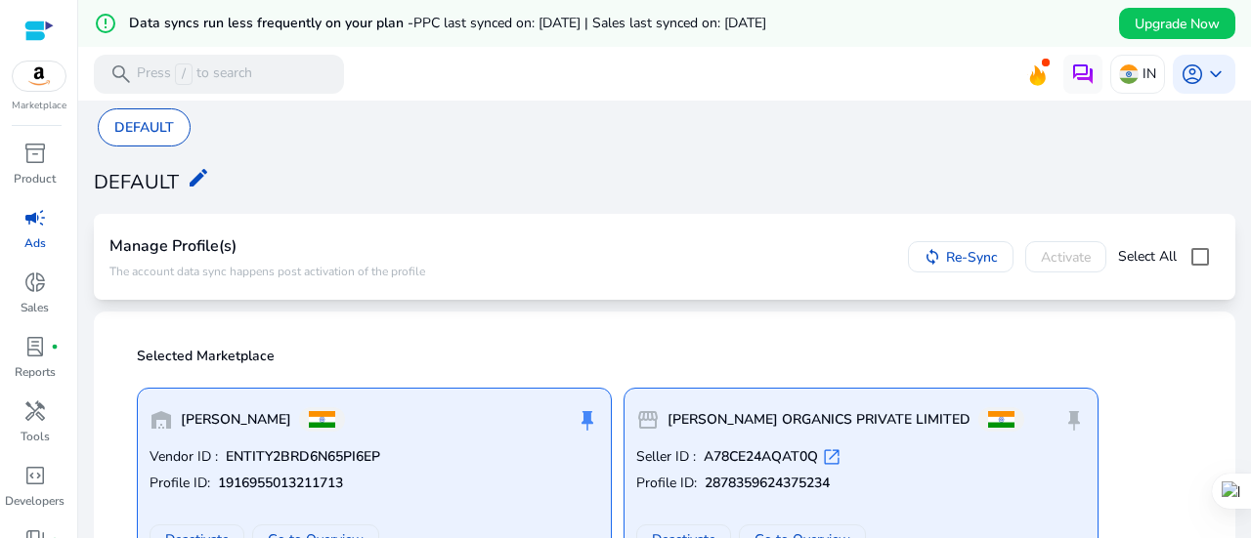
click at [49, 26] on div at bounding box center [38, 31] width 29 height 22
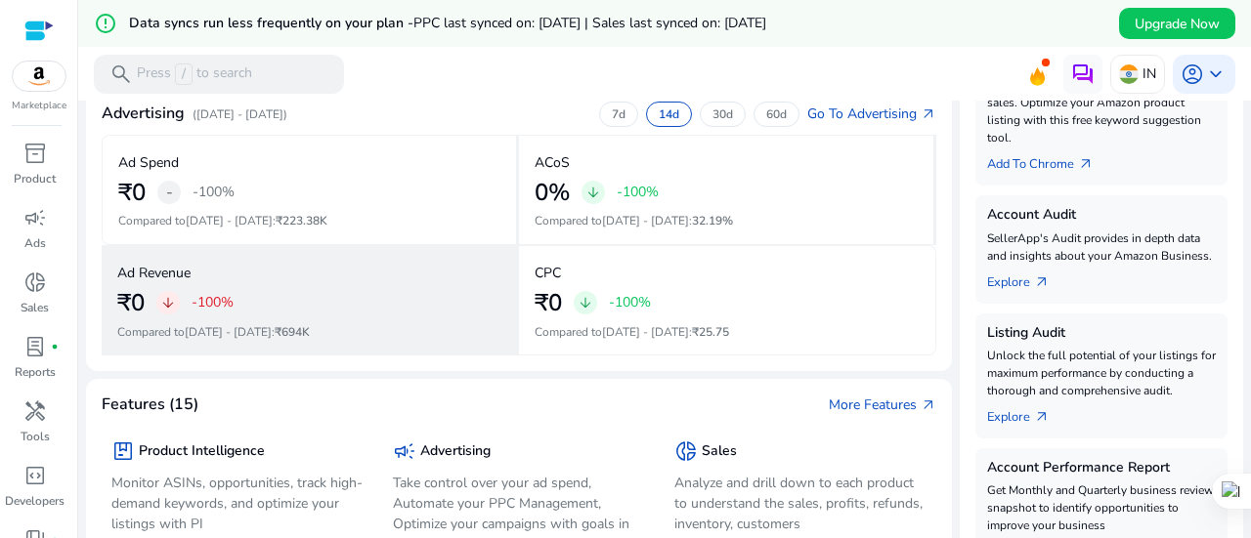
scroll to position [578, 0]
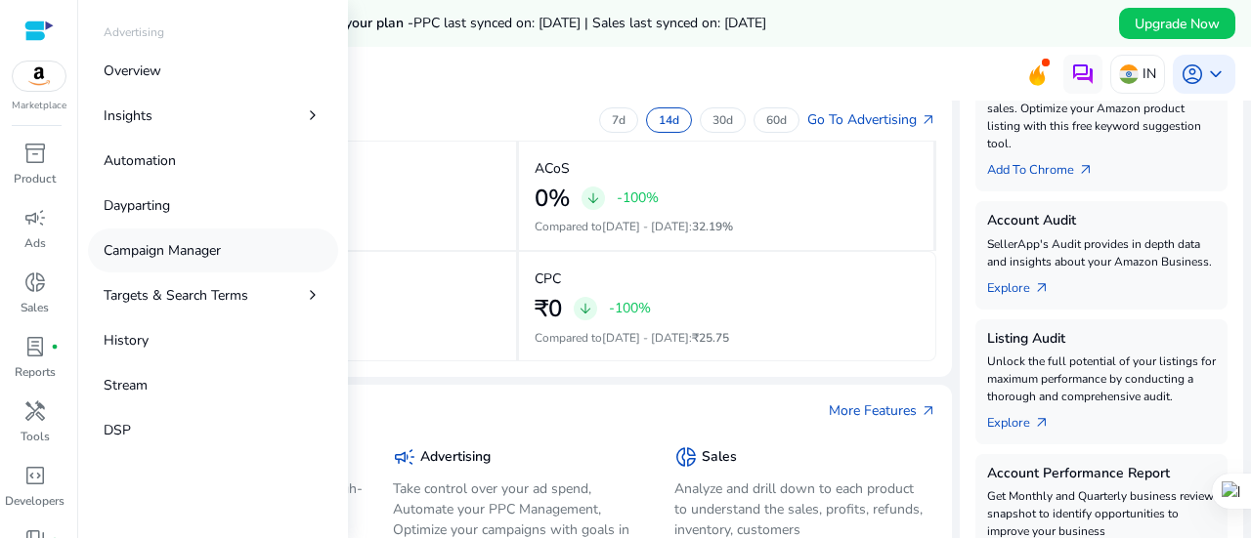
click at [198, 259] on p "Campaign Manager" at bounding box center [162, 250] width 117 height 21
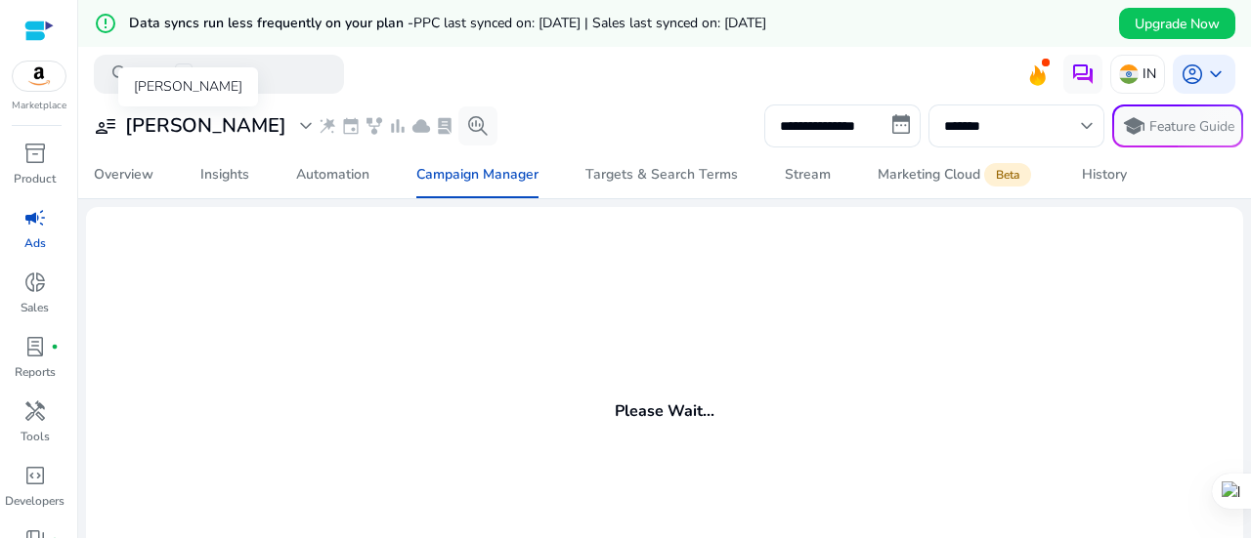
click at [107, 123] on span "user_attributes" at bounding box center [105, 125] width 23 height 23
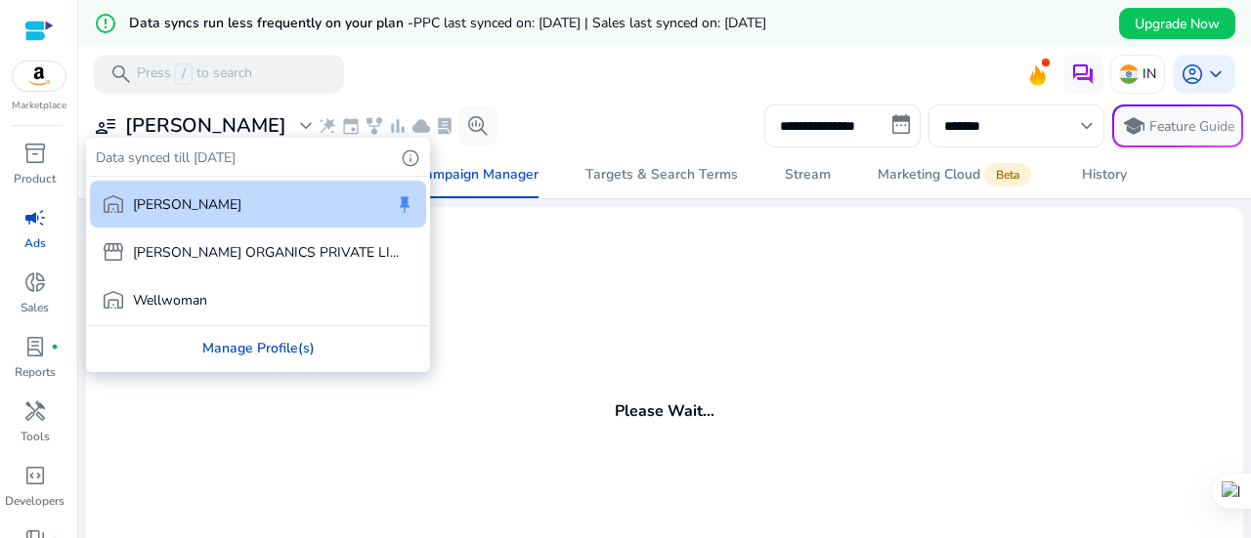
click at [249, 351] on div "Manage Profile(s)" at bounding box center [258, 348] width 340 height 44
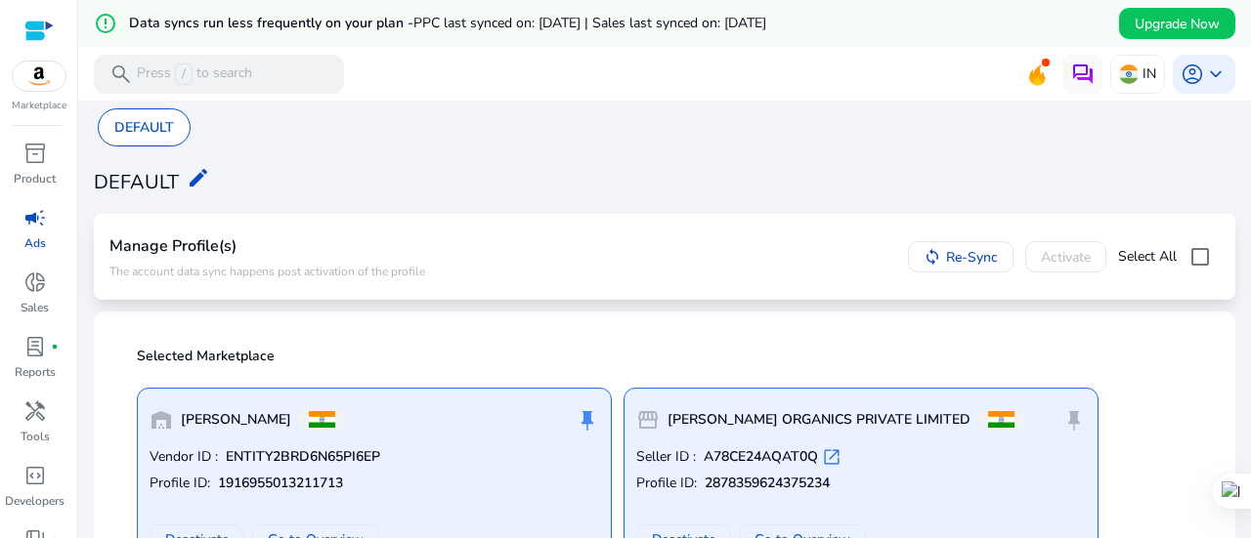
scroll to position [229, 0]
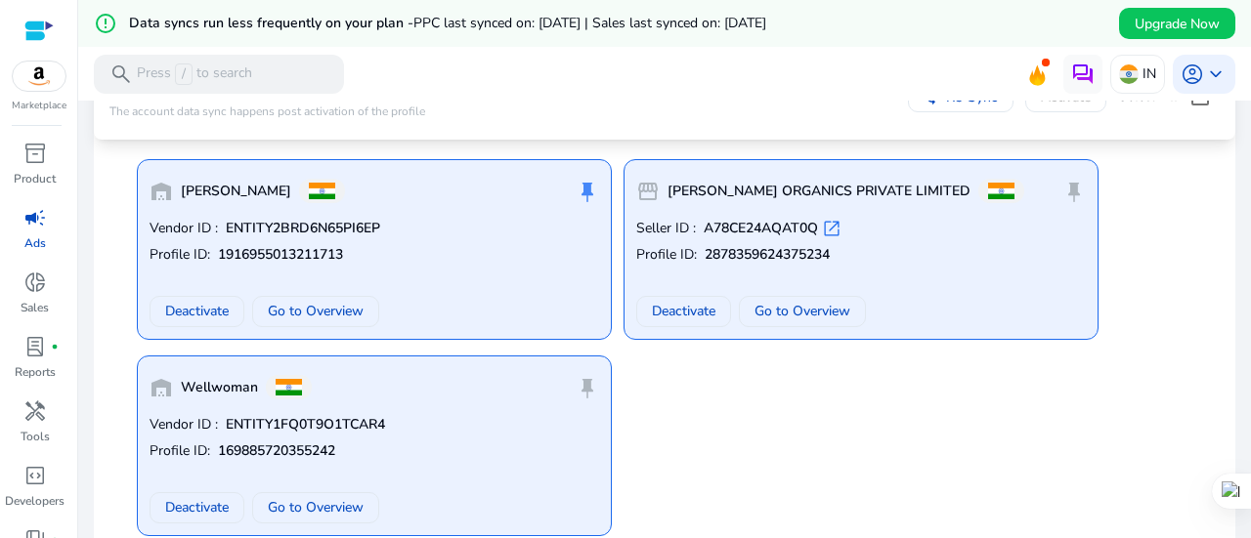
click at [586, 189] on div "push_pin" at bounding box center [586, 191] width 23 height 39
click at [585, 187] on div "push_pin" at bounding box center [586, 191] width 23 height 39
click at [581, 186] on div "push_pin" at bounding box center [586, 191] width 23 height 39
click at [192, 322] on span at bounding box center [196, 311] width 93 height 47
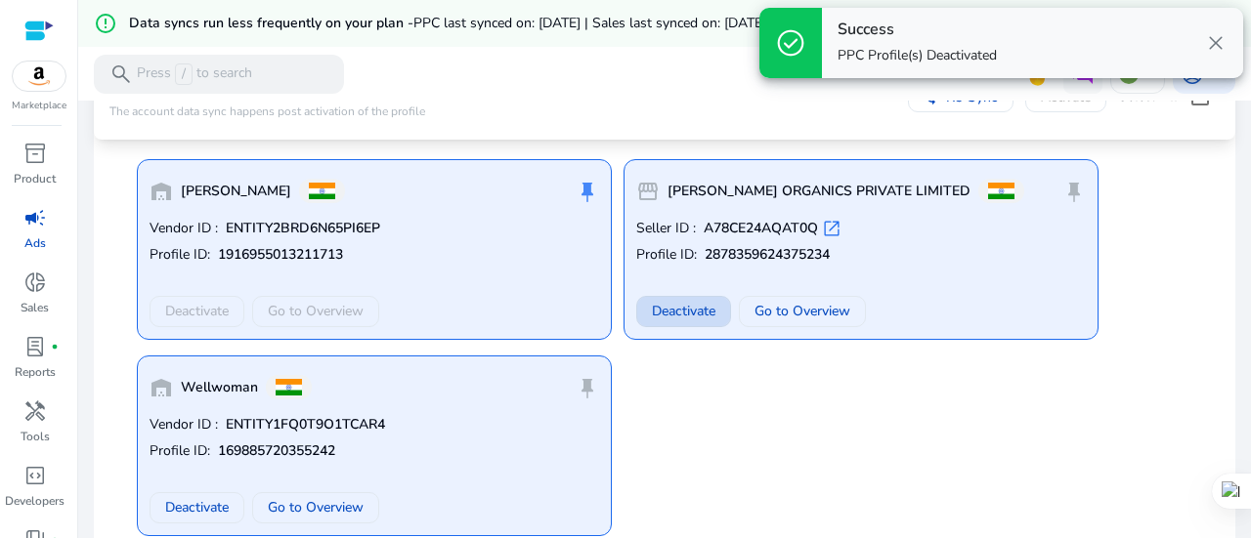
click at [683, 307] on span "Deactivate" at bounding box center [684, 311] width 64 height 21
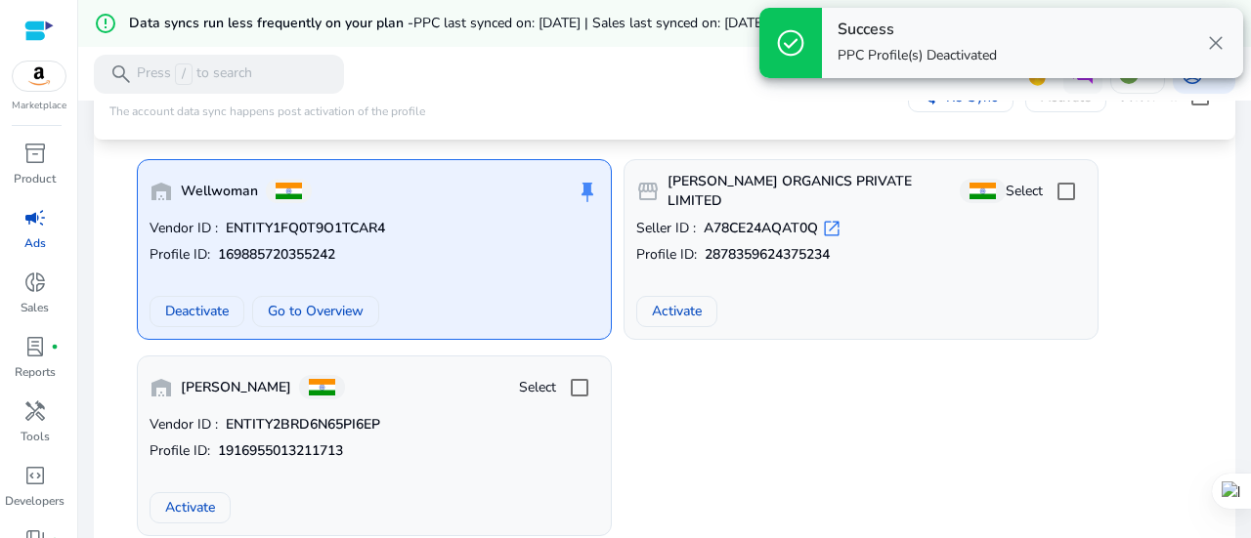
scroll to position [264, 0]
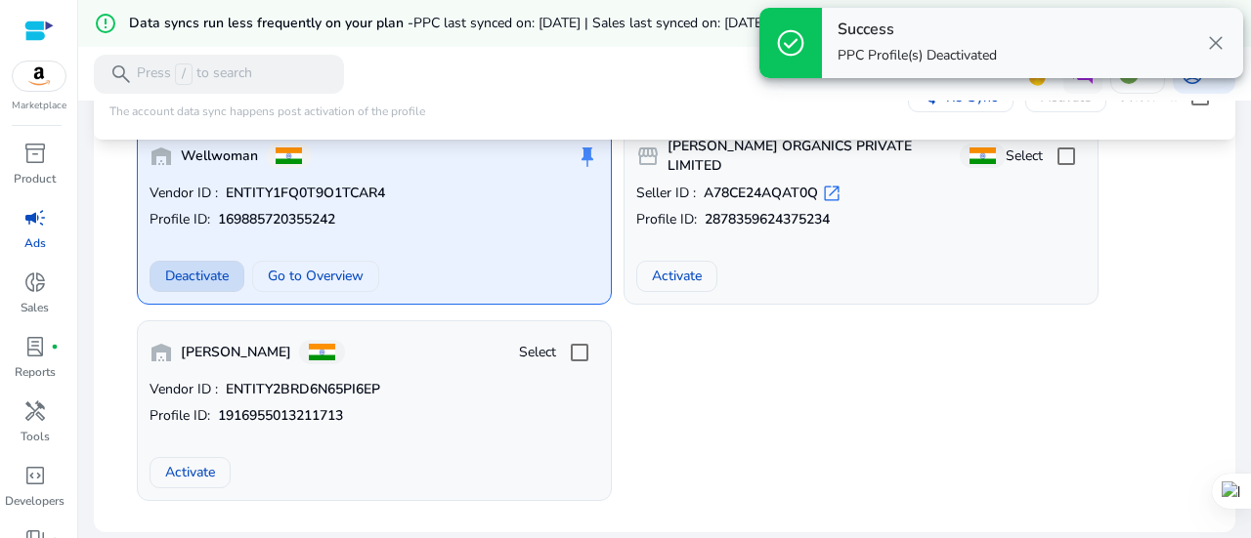
click at [236, 281] on span at bounding box center [196, 276] width 93 height 47
click at [776, 405] on div "warehouse Wellwoman push_pin Vendor ID : ENTITY1FQ0T9O1TCAR4 Profile ID: 169885…" at bounding box center [664, 304] width 1079 height 393
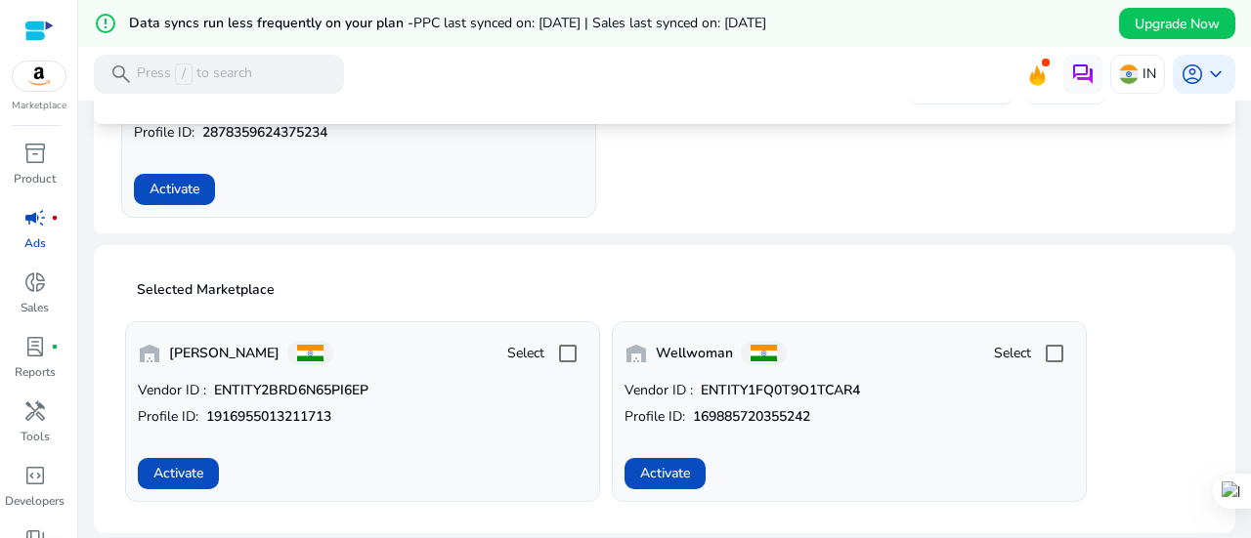
scroll to position [112, 0]
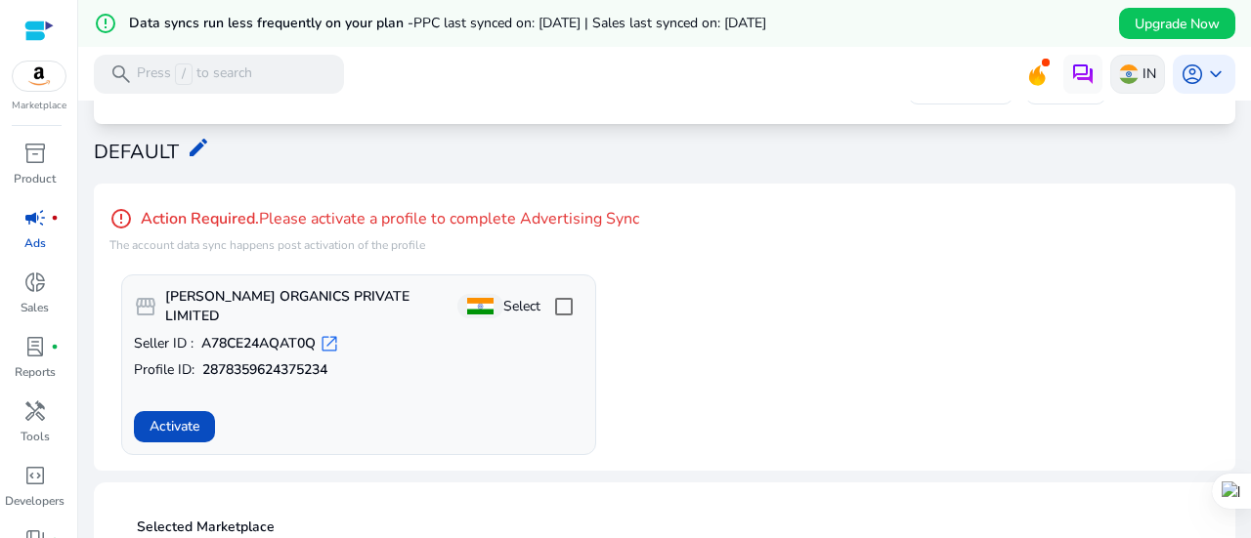
click at [1147, 79] on p "IN" at bounding box center [1149, 74] width 14 height 34
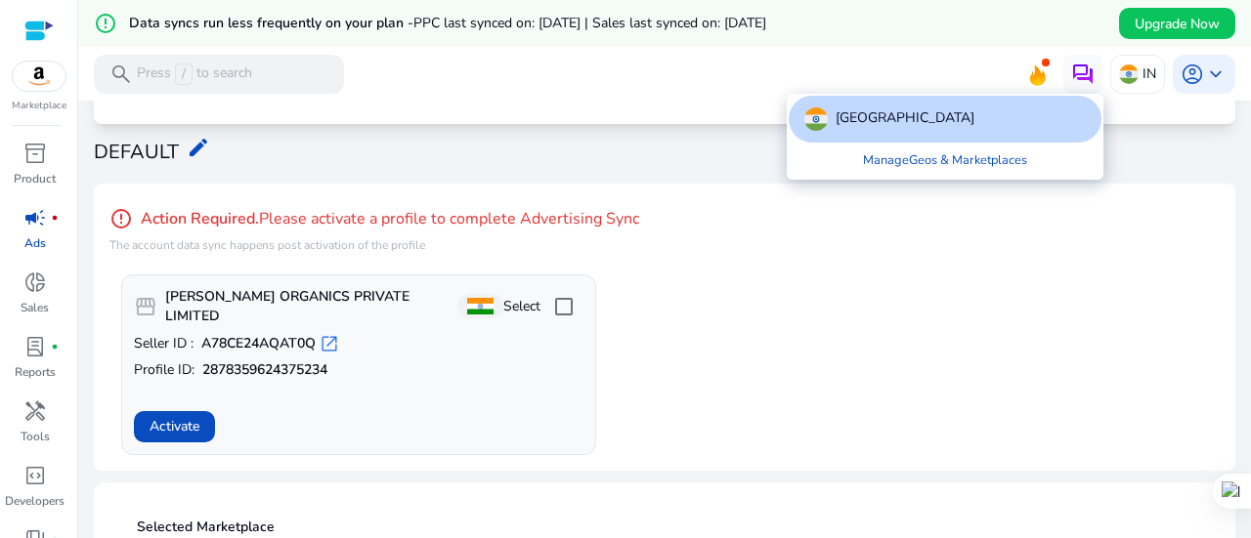
click at [784, 175] on div at bounding box center [625, 269] width 1251 height 538
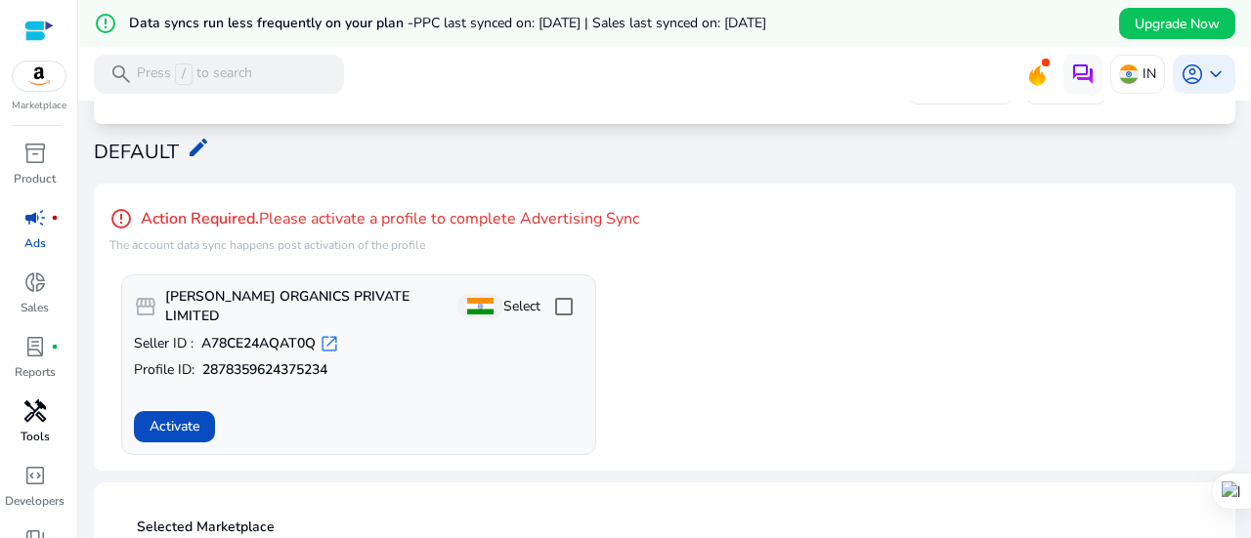
scroll to position [106, 0]
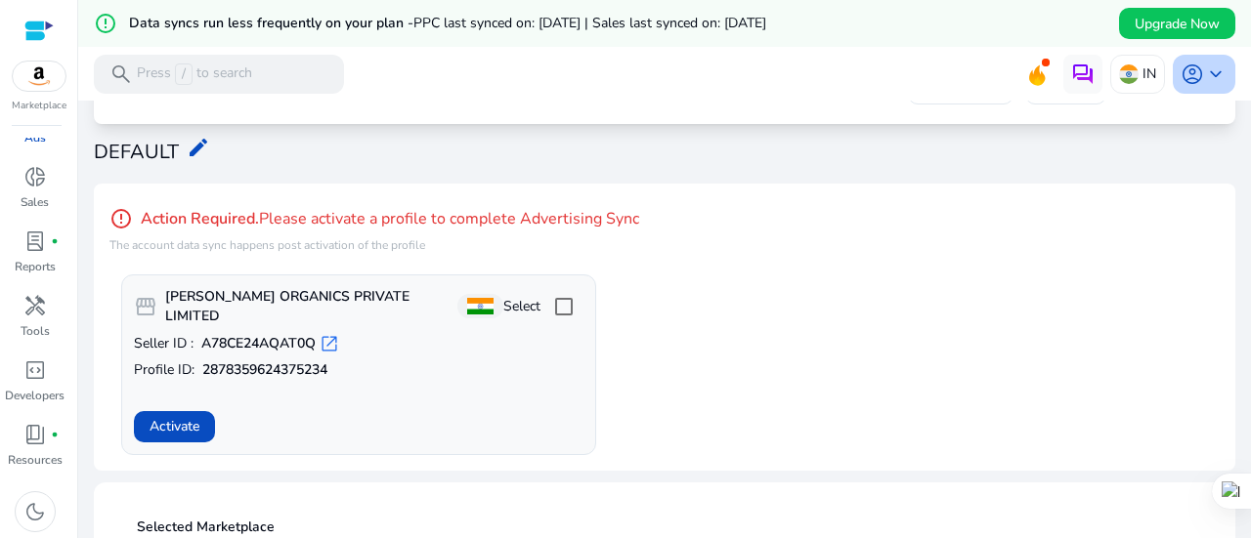
click at [1204, 80] on span "keyboard_arrow_down" at bounding box center [1215, 74] width 23 height 23
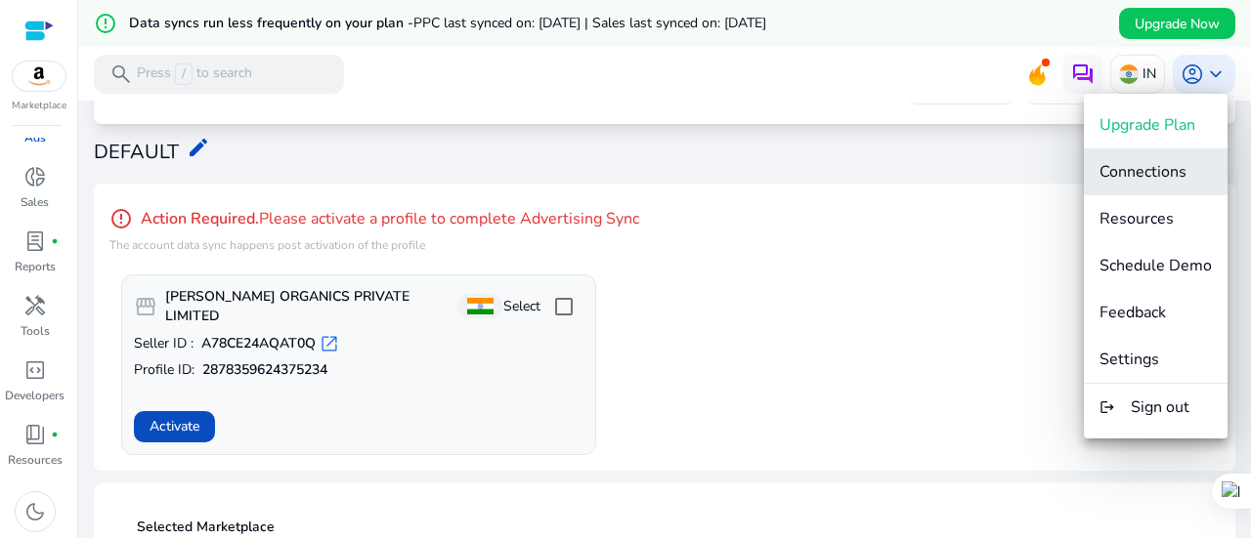
click at [1130, 167] on span "Connections" at bounding box center [1142, 171] width 87 height 21
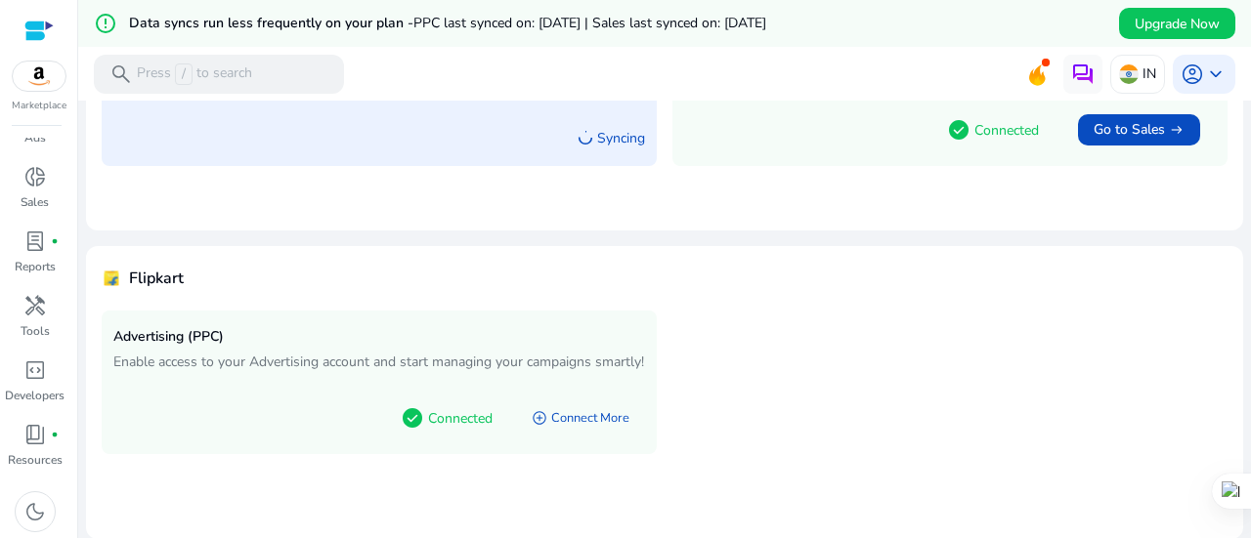
scroll to position [297, 0]
click at [1104, 129] on span "Go to Sales" at bounding box center [1128, 130] width 71 height 20
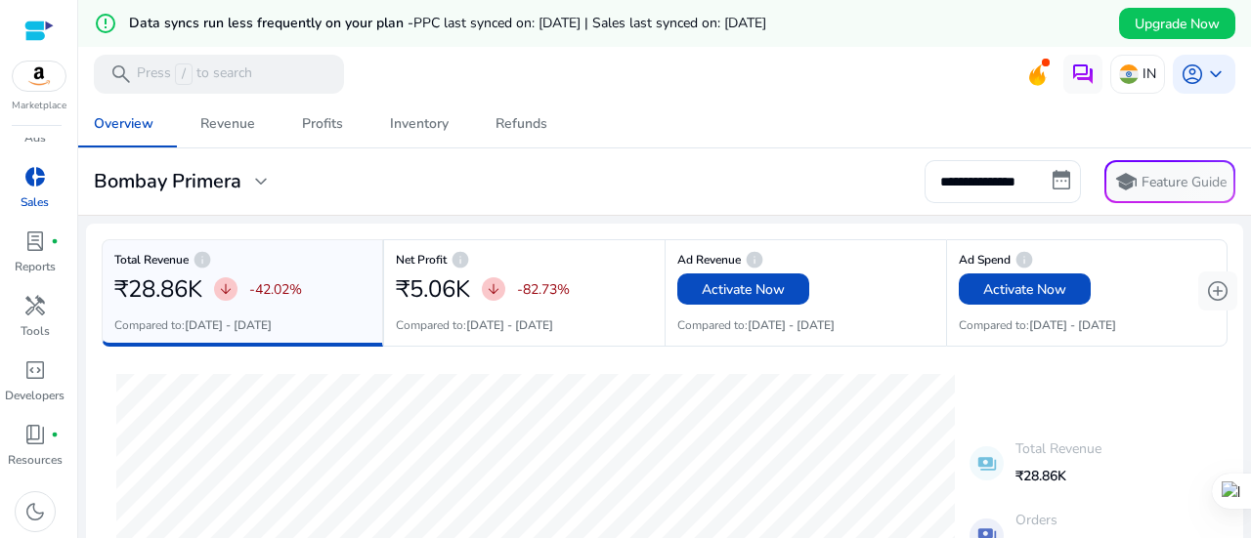
scroll to position [99, 0]
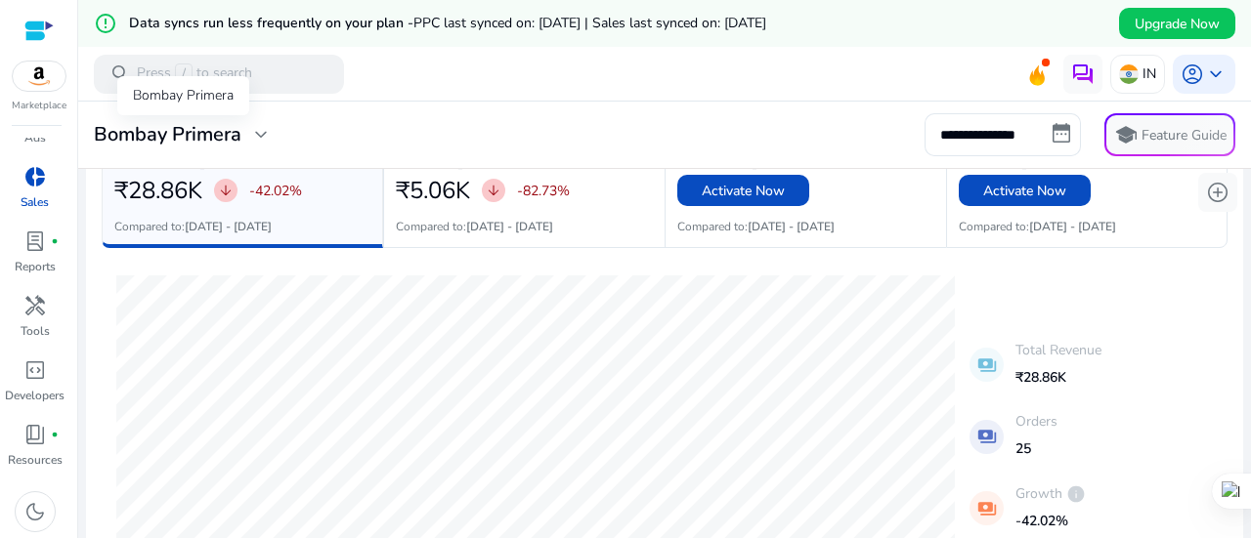
click at [256, 136] on span "expand_more" at bounding box center [260, 134] width 23 height 23
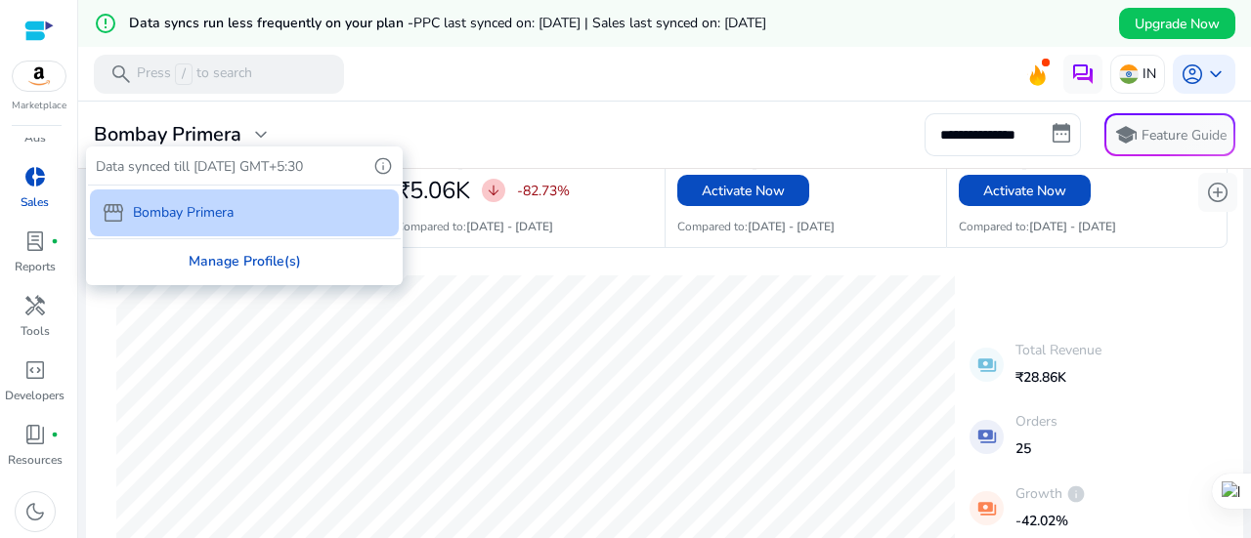
click at [237, 259] on div "Manage Profile(s)" at bounding box center [244, 261] width 313 height 44
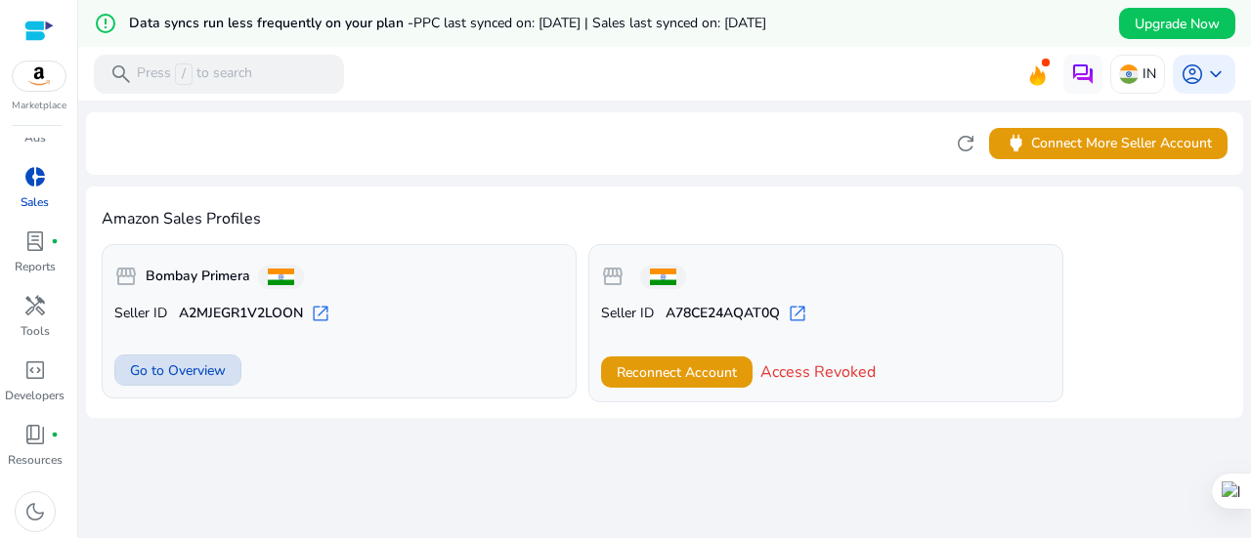
click at [157, 354] on span at bounding box center [177, 370] width 125 height 47
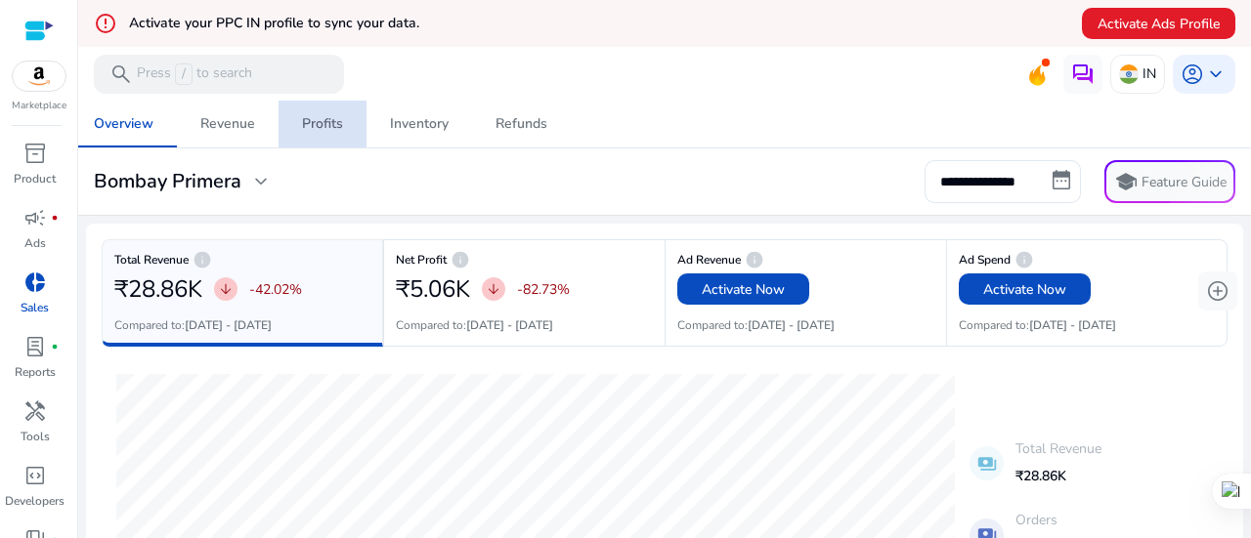
click at [326, 119] on div "Profits" at bounding box center [322, 124] width 41 height 14
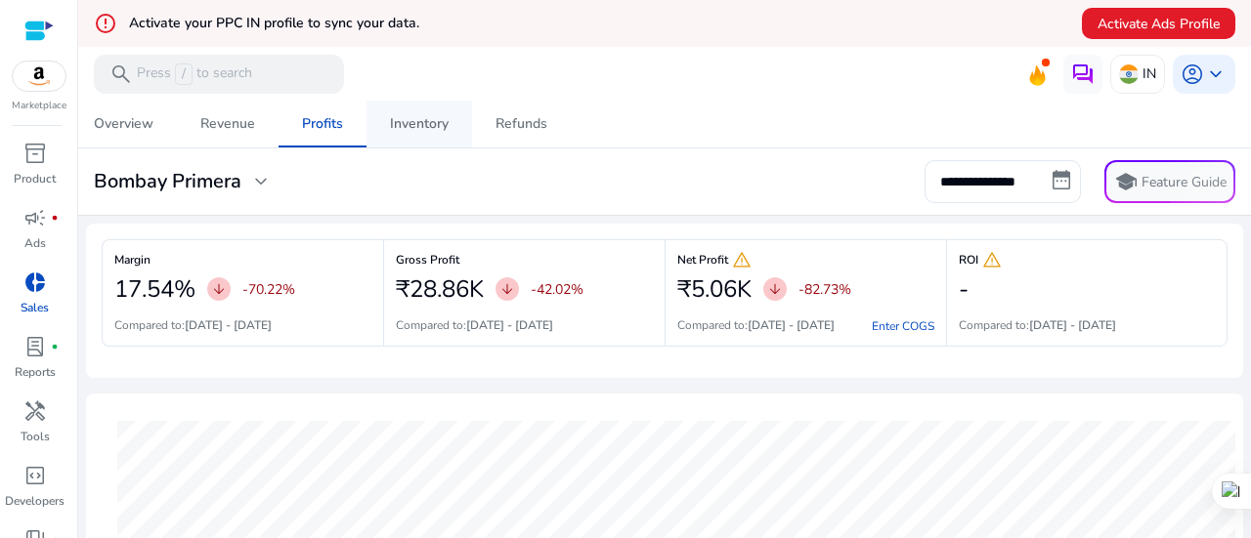
click at [440, 134] on span "Inventory" at bounding box center [419, 124] width 59 height 47
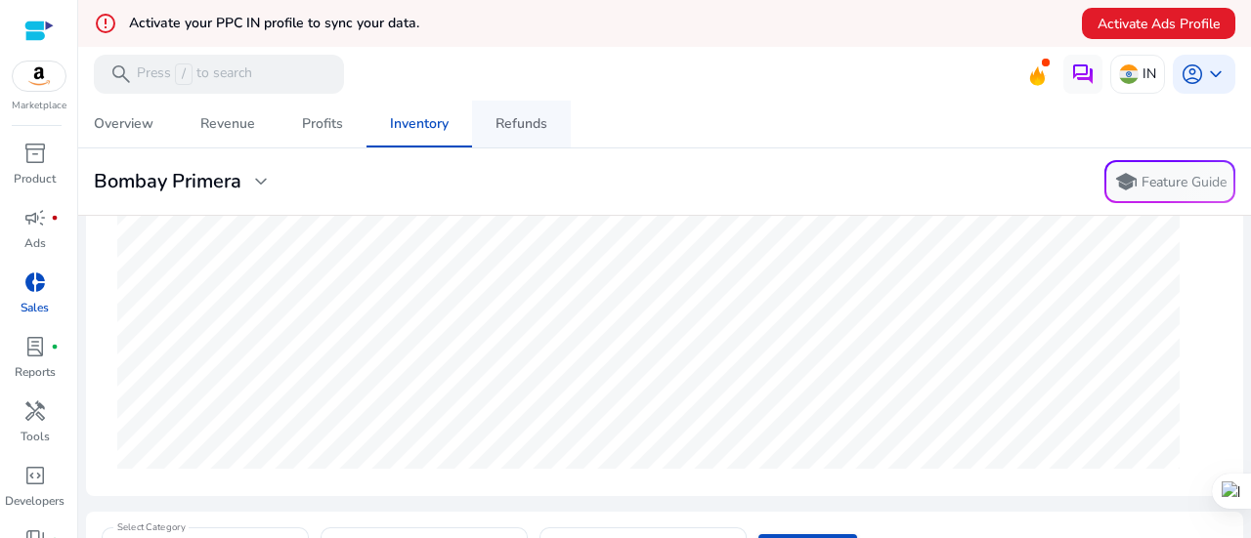
scroll to position [78, 0]
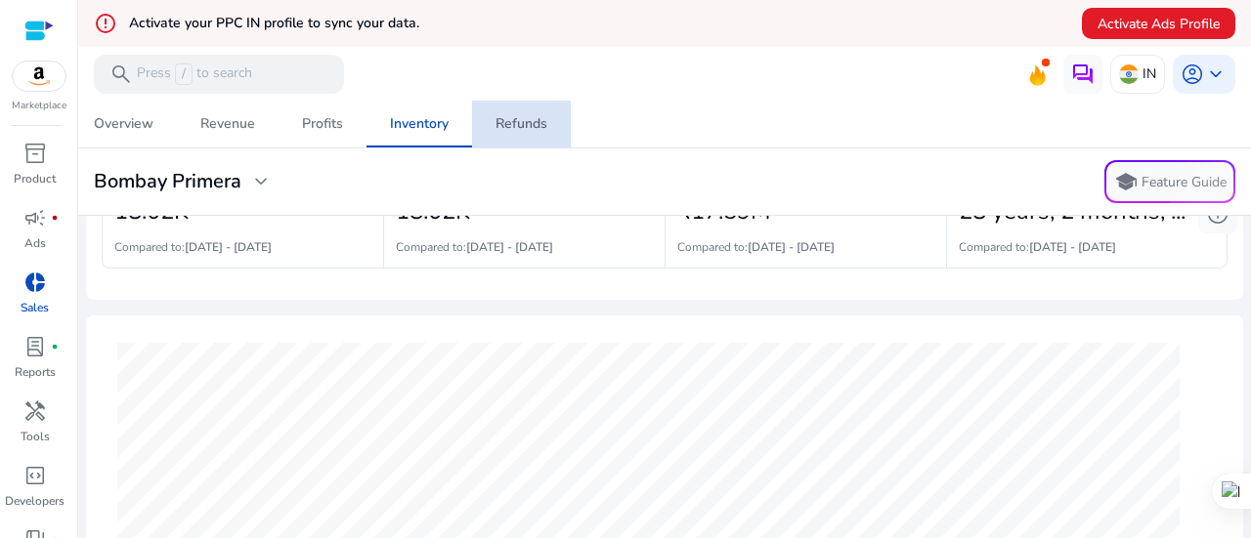
click at [513, 141] on span "Refunds" at bounding box center [521, 124] width 52 height 47
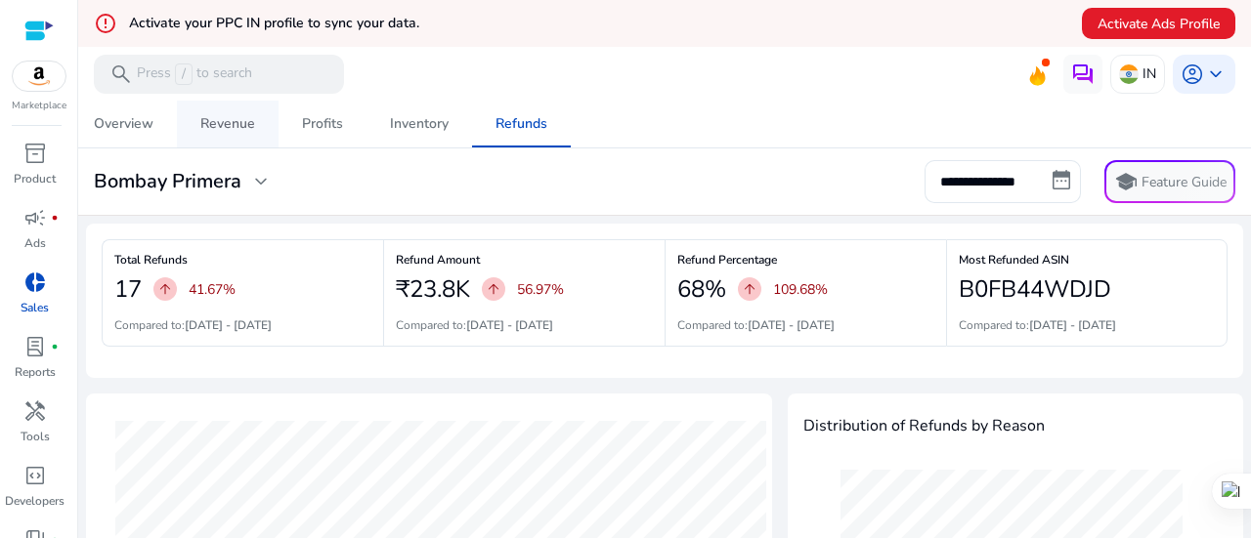
click at [223, 126] on div "Revenue" at bounding box center [227, 124] width 55 height 14
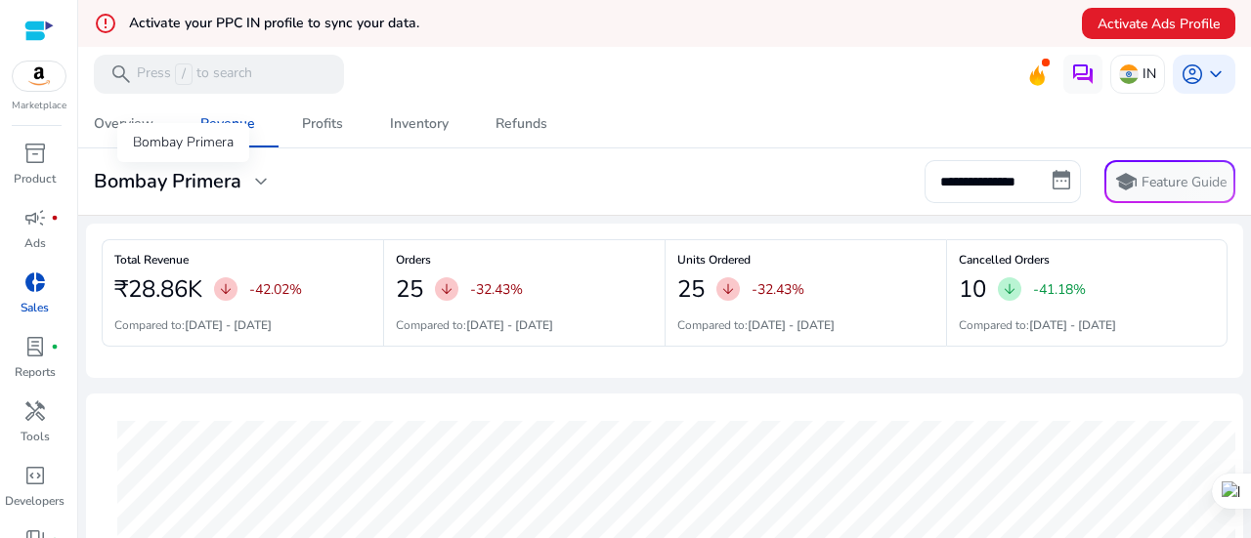
click at [251, 178] on span "expand_more" at bounding box center [260, 181] width 23 height 23
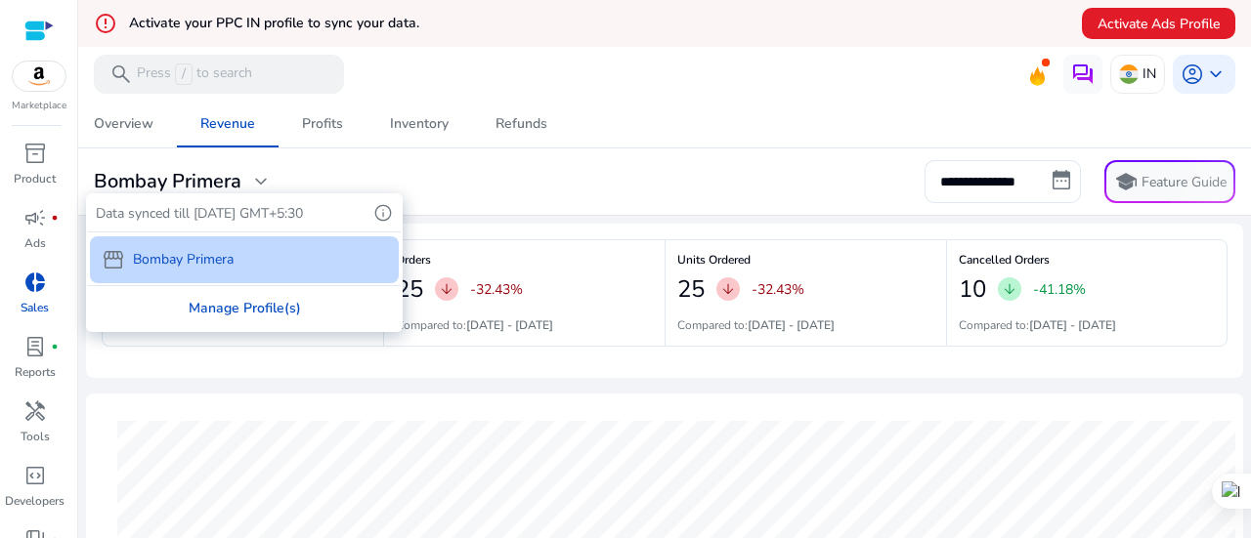
click at [201, 307] on div "Manage Profile(s)" at bounding box center [244, 308] width 313 height 44
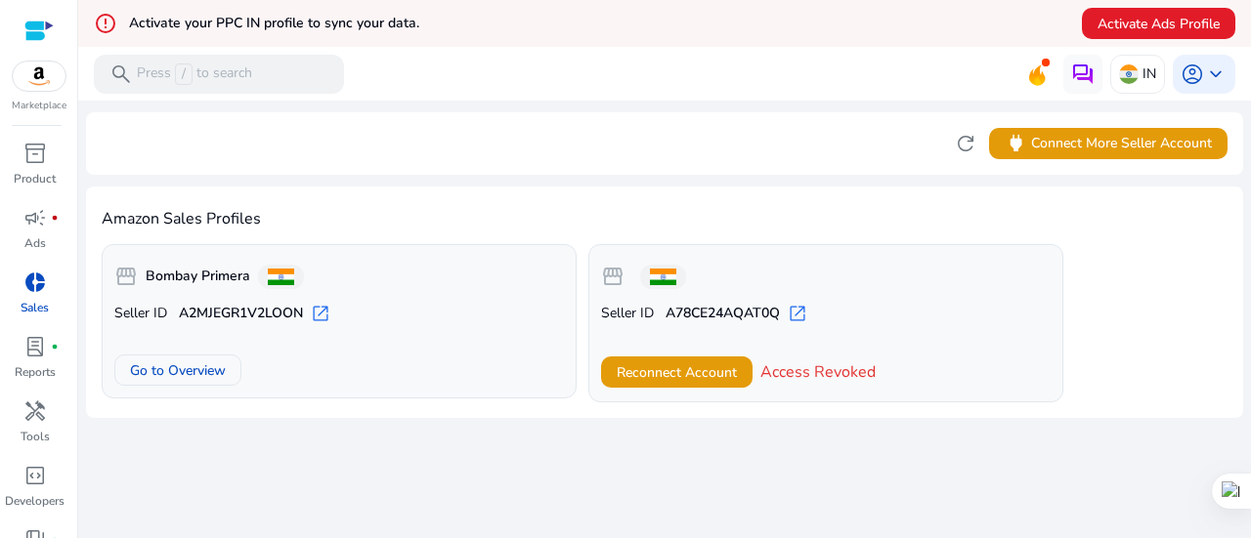
click at [694, 24] on div "error_outline Activate your PPC IN profile to sync your data. Activate Ads Prof…" at bounding box center [664, 23] width 1172 height 47
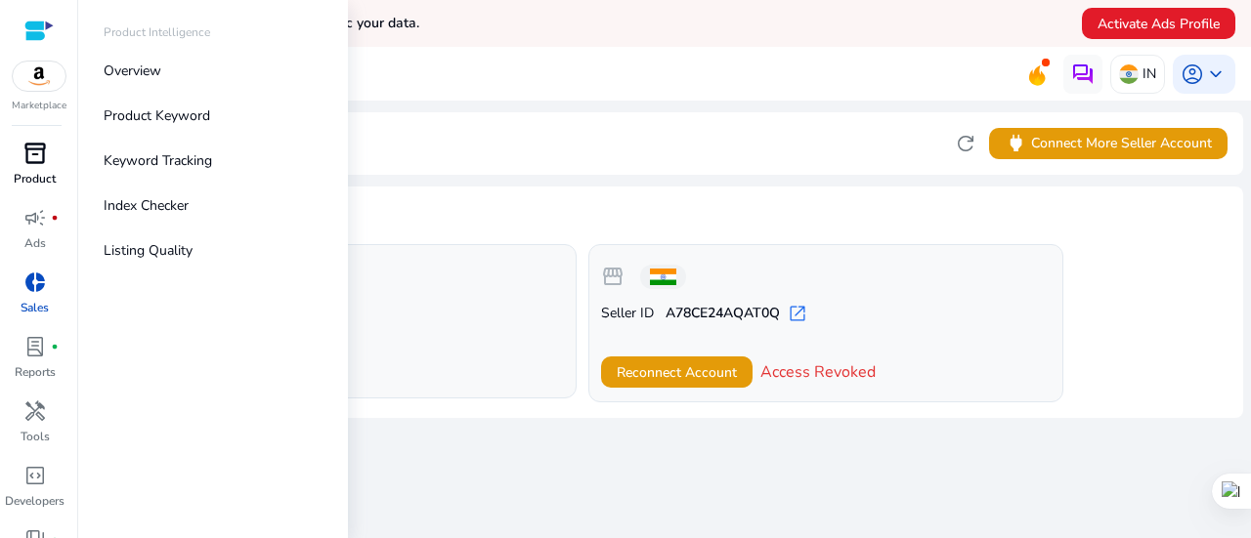
click at [35, 148] on span "inventory_2" at bounding box center [34, 153] width 23 height 23
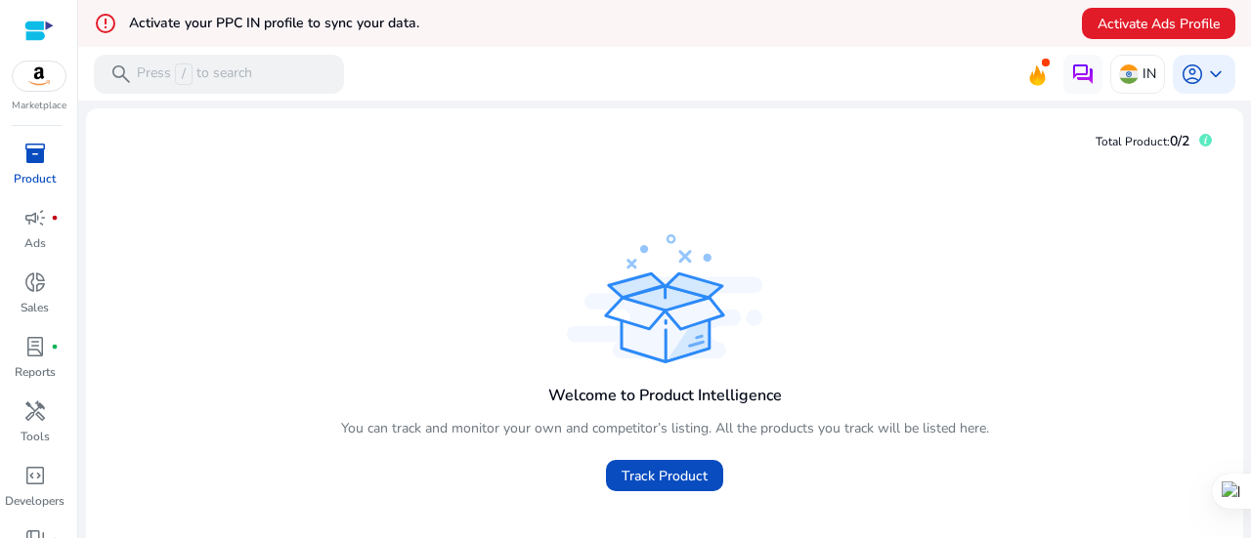
click at [500, 13] on div "error_outline Activate your PPC IN profile to sync your data. Activate Ads Prof…" at bounding box center [664, 23] width 1172 height 47
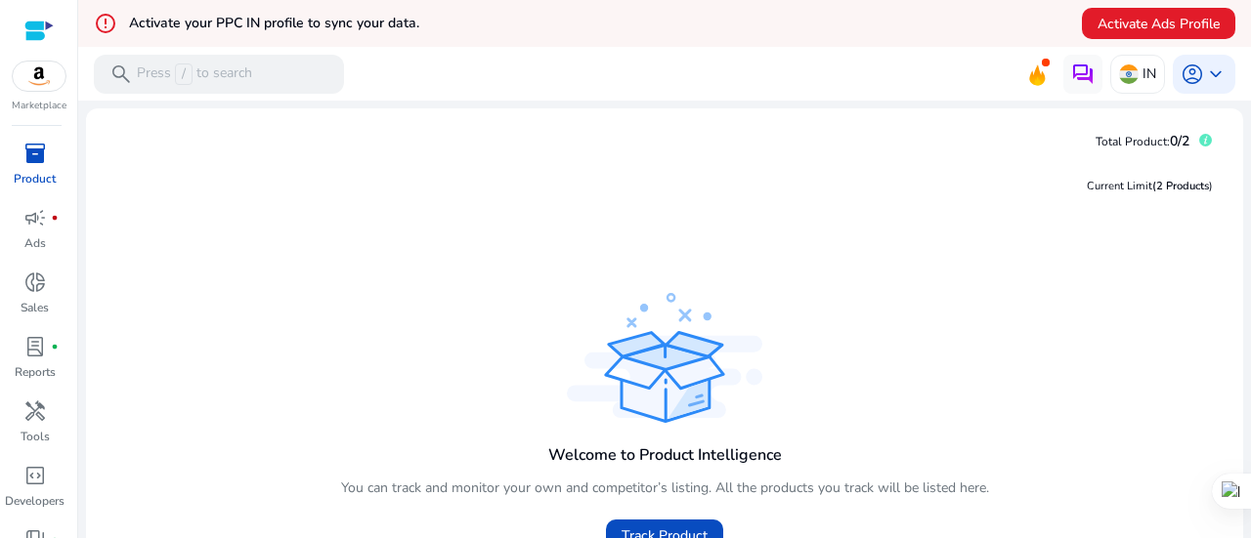
scroll to position [141, 0]
